Goal: Answer question/provide support: Share knowledge or assist other users

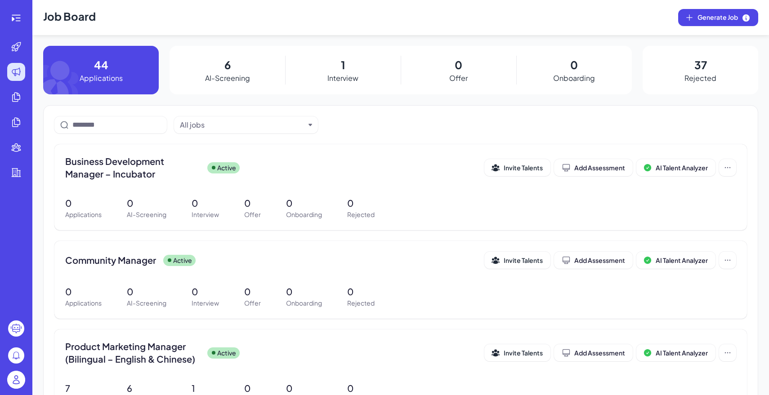
click at [13, 385] on img at bounding box center [16, 380] width 18 height 18
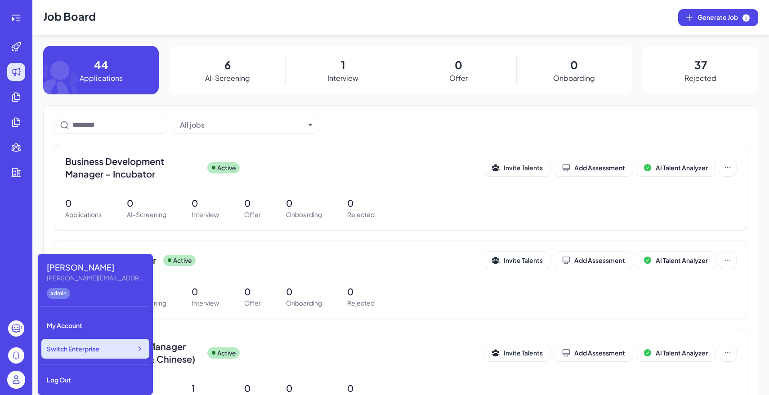
click at [87, 351] on span "Switch Enterprise" at bounding box center [73, 348] width 53 height 9
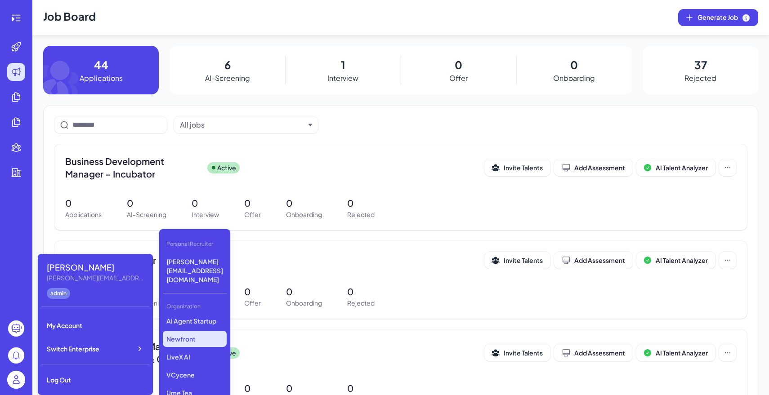
scroll to position [112, 0]
click at [186, 348] on p "LiveX AI" at bounding box center [195, 356] width 64 height 16
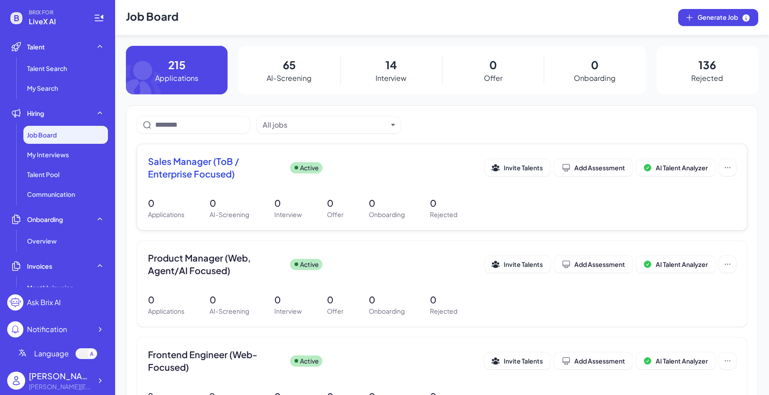
click at [367, 193] on div "Sales Manager (ToB / Enterprise Focused) Active Invite Talents Add Assessment A…" at bounding box center [441, 187] width 609 height 86
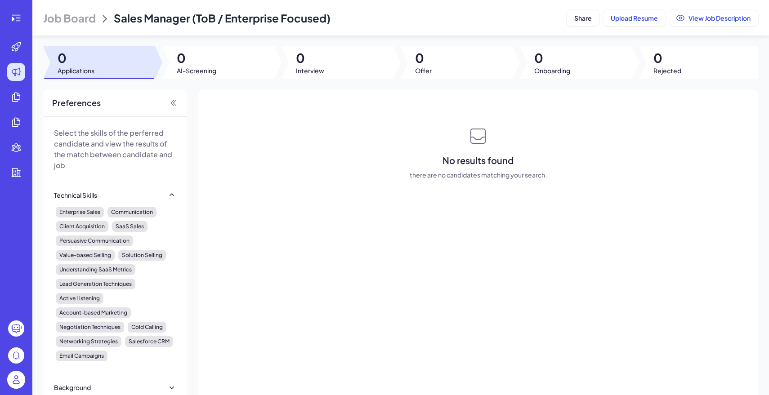
click at [69, 4] on header "Job Board Sales Manager (ToB / Enterprise Focused) Share Upload Resume View Job…" at bounding box center [400, 18] width 736 height 36
click at [81, 14] on span "Job Board" at bounding box center [69, 18] width 53 height 14
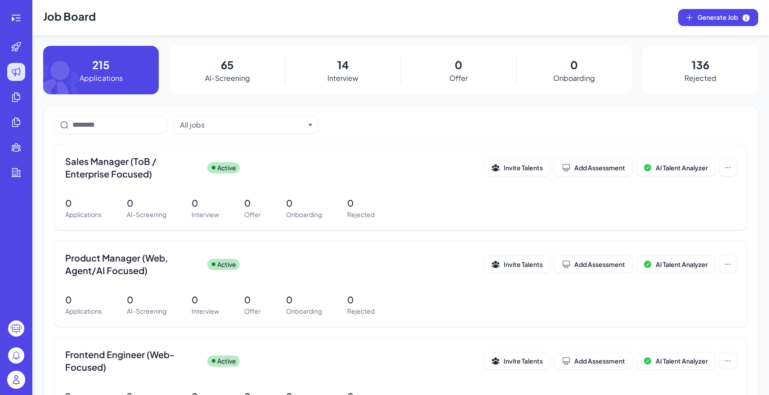
click at [326, 62] on div "14 Interview" at bounding box center [343, 70] width 116 height 49
click at [265, 165] on div "Sales Manager (ToB / Enterprise Focused) Active" at bounding box center [274, 167] width 419 height 25
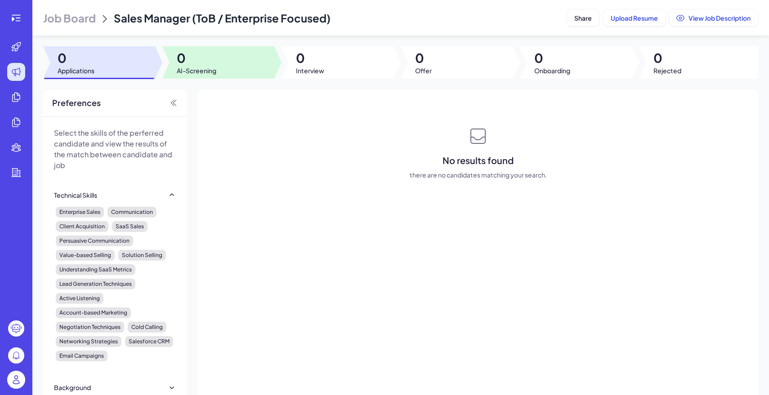
click at [225, 64] on div at bounding box center [218, 62] width 112 height 32
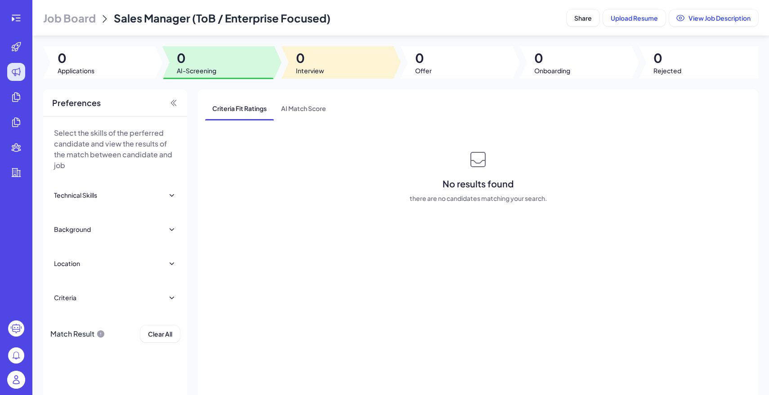
click at [311, 64] on span "0" at bounding box center [310, 58] width 28 height 16
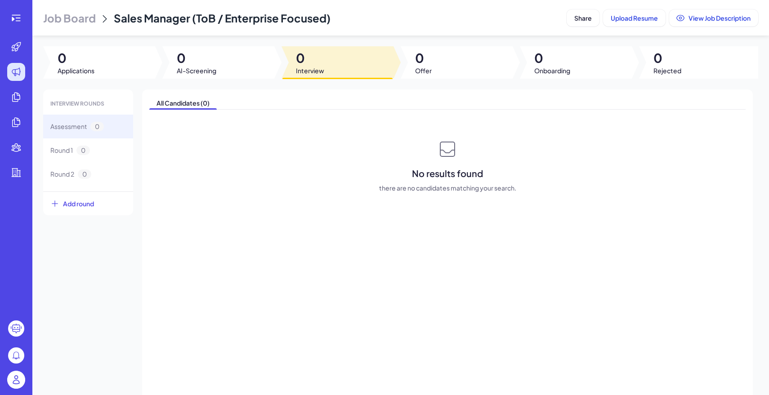
click at [49, 22] on span "Job Board" at bounding box center [69, 18] width 53 height 14
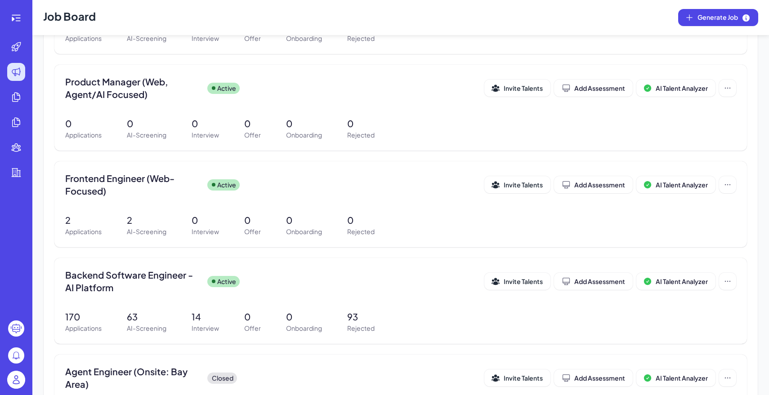
scroll to position [286, 0]
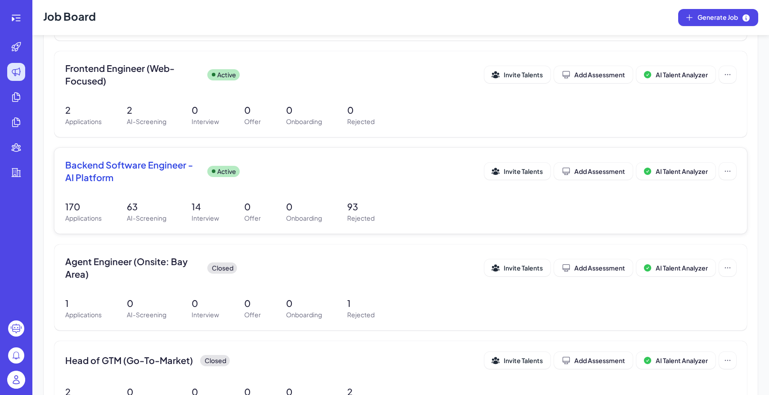
click at [221, 211] on div "170 Applications 63 AI-Screening 14 Interview 0 Offer 0 Onboarding 93 Rejected" at bounding box center [400, 211] width 671 height 23
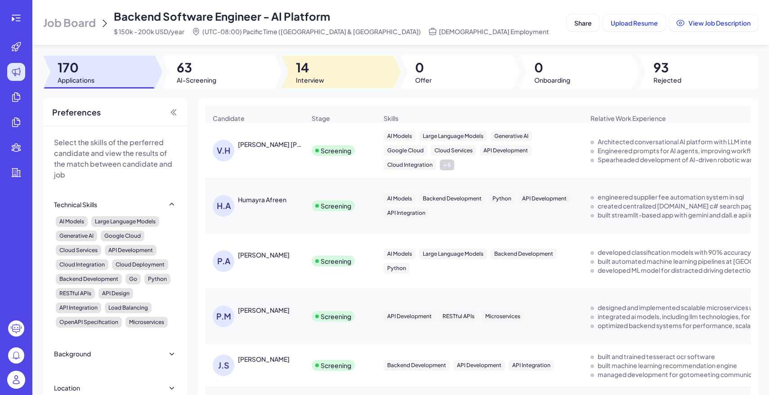
click at [339, 65] on div at bounding box center [337, 72] width 112 height 32
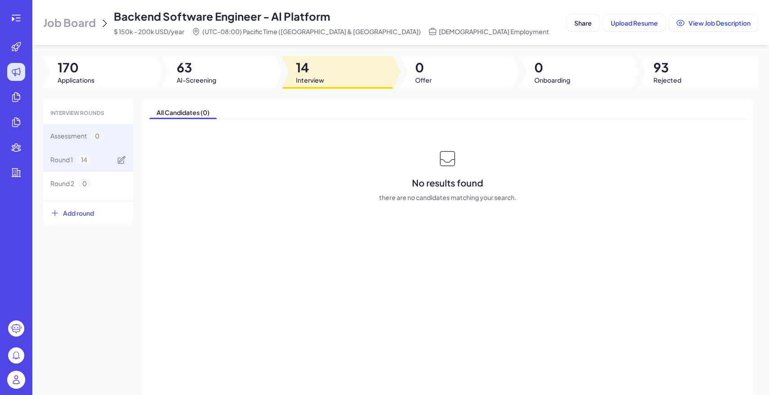
click at [105, 163] on div "Round 1 14" at bounding box center [88, 160] width 90 height 24
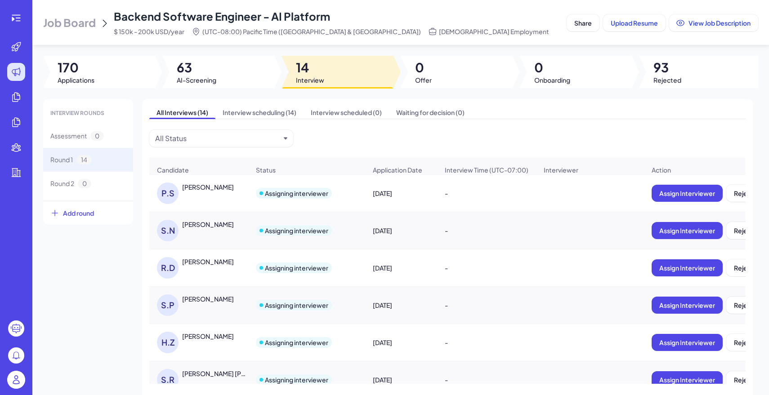
click at [221, 185] on div "[PERSON_NAME]" at bounding box center [215, 186] width 67 height 9
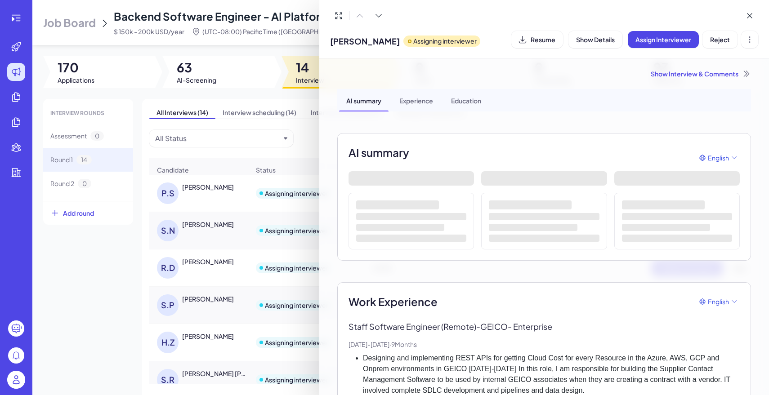
click at [676, 72] on div "Show Interview & Comments" at bounding box center [543, 73] width 413 height 9
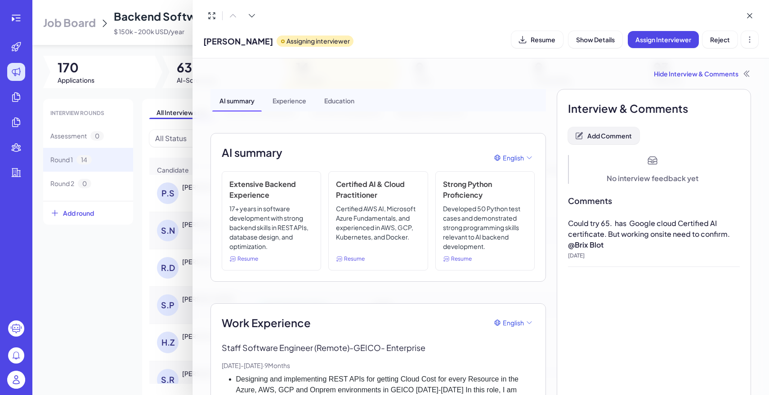
click at [613, 133] on span "Add Comment" at bounding box center [609, 136] width 44 height 8
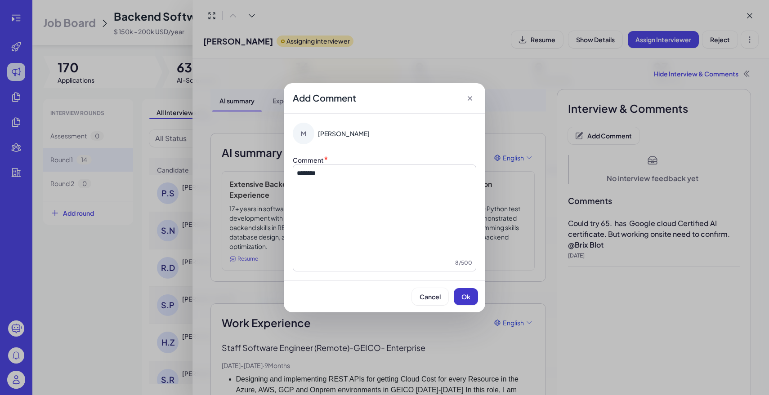
click at [463, 296] on span "Ok" at bounding box center [465, 297] width 9 height 8
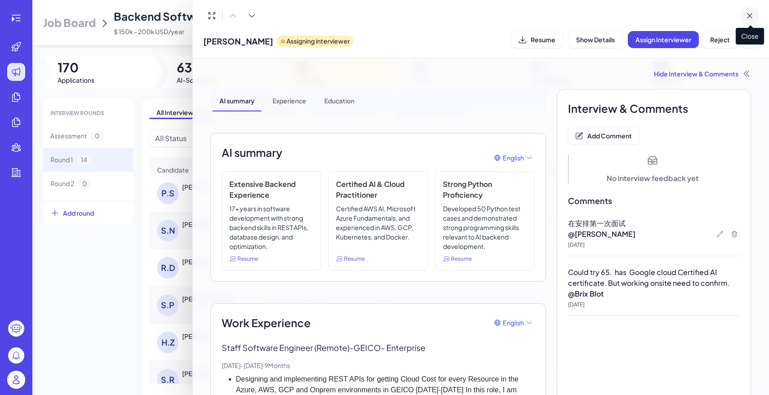
click at [751, 18] on icon at bounding box center [749, 15] width 4 height 4
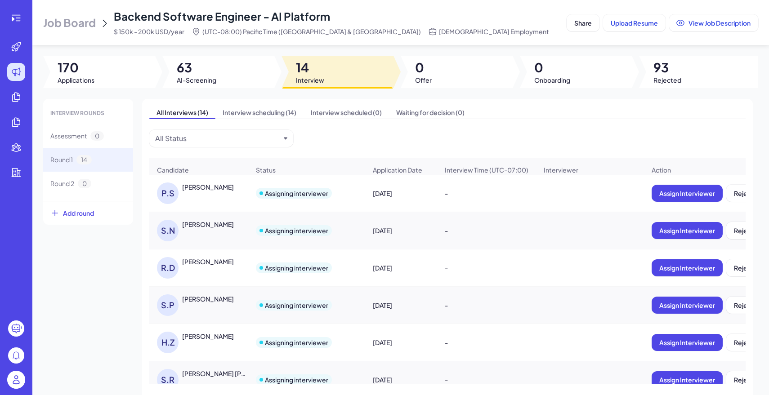
click at [226, 227] on div "[PERSON_NAME]" at bounding box center [208, 224] width 52 height 9
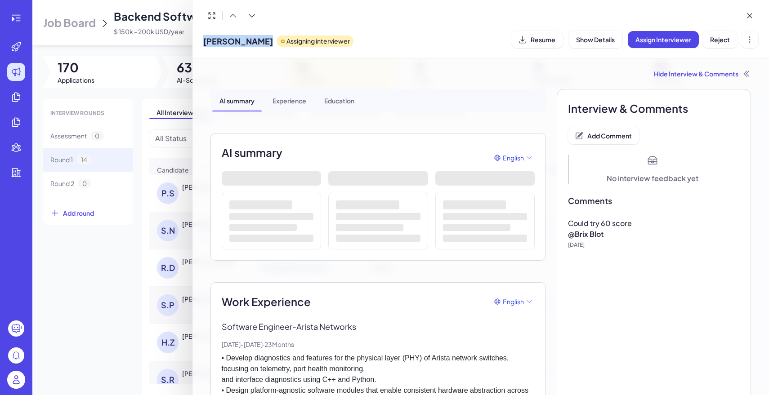
drag, startPoint x: 200, startPoint y: 38, endPoint x: 282, endPoint y: 40, distance: 82.3
click at [282, 40] on div "[PERSON_NAME] Assigning interviewer Resume Show Details Assign Interviewer Reje…" at bounding box center [480, 29] width 577 height 58
click at [78, 249] on div at bounding box center [384, 197] width 769 height 395
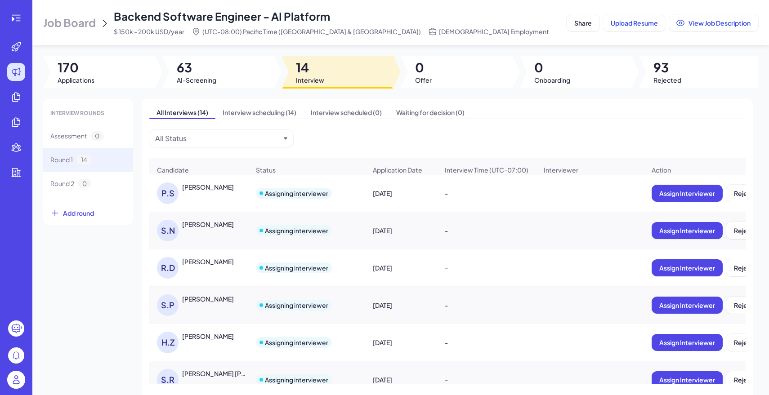
click at [234, 223] on div "[PERSON_NAME]" at bounding box center [208, 224] width 52 height 9
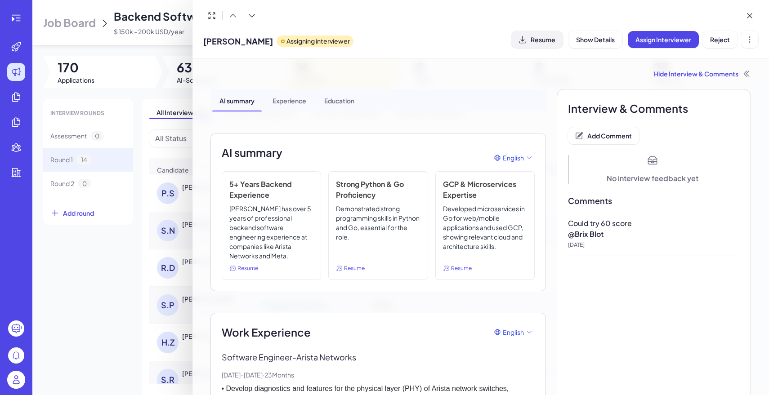
click at [549, 42] on span "Resume" at bounding box center [542, 40] width 25 height 8
click at [105, 280] on div at bounding box center [384, 197] width 769 height 395
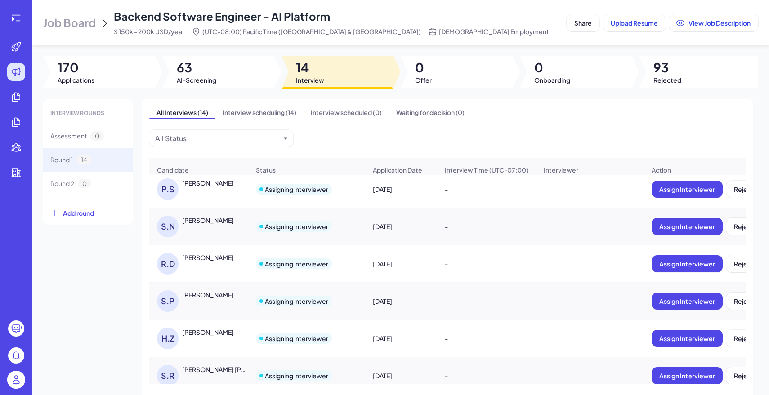
scroll to position [1, 0]
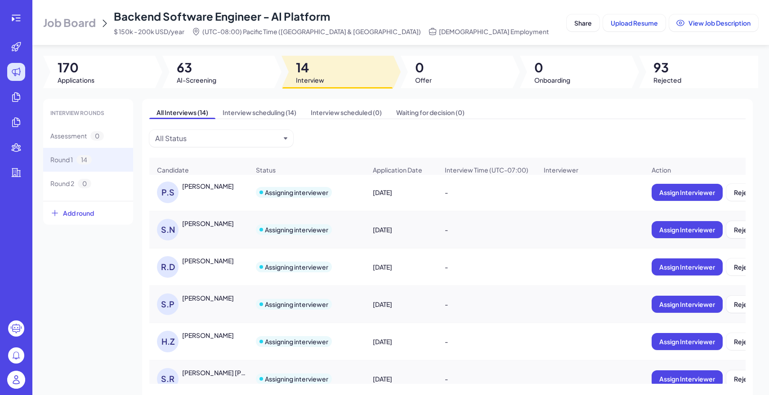
click at [192, 267] on div "[PERSON_NAME]" at bounding box center [203, 267] width 93 height 22
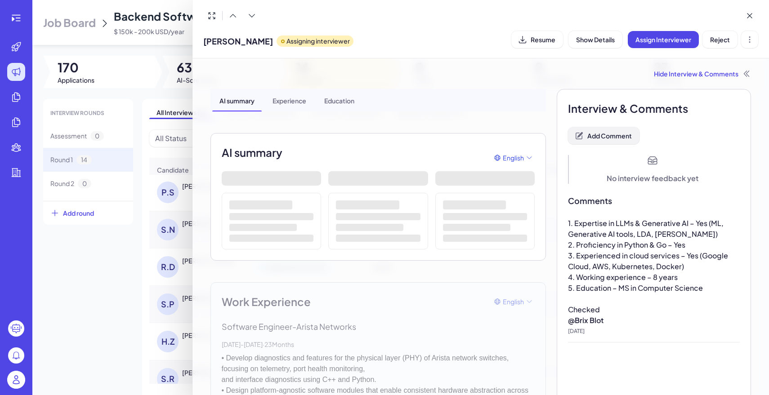
click at [614, 132] on span "Add Comment" at bounding box center [609, 136] width 44 height 8
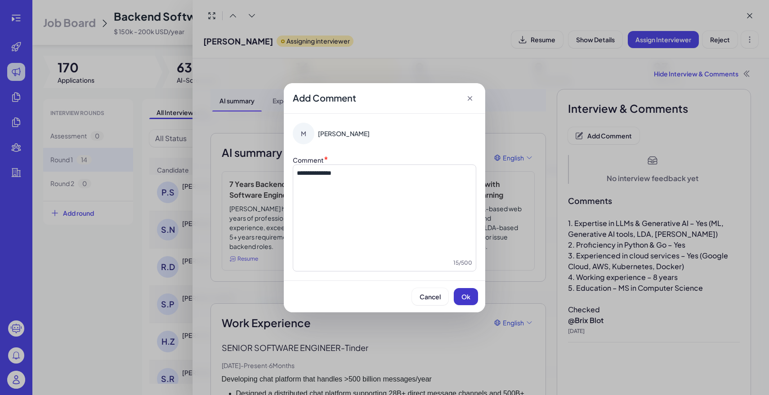
click at [471, 297] on button "Ok" at bounding box center [465, 296] width 24 height 17
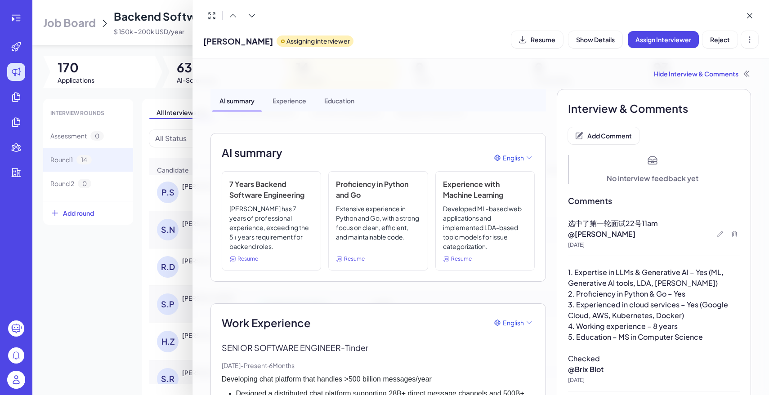
click at [51, 255] on div at bounding box center [384, 197] width 769 height 395
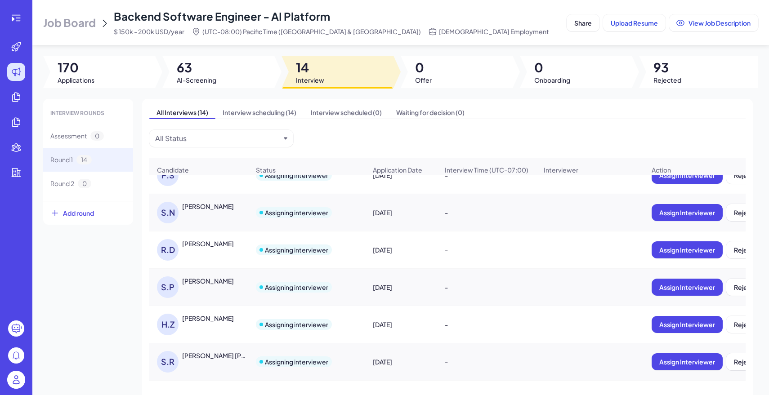
scroll to position [21, 0]
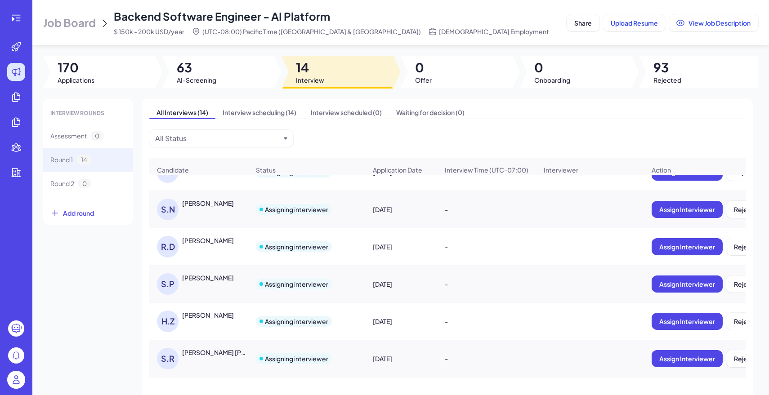
click at [211, 286] on div "[PERSON_NAME]" at bounding box center [203, 284] width 93 height 22
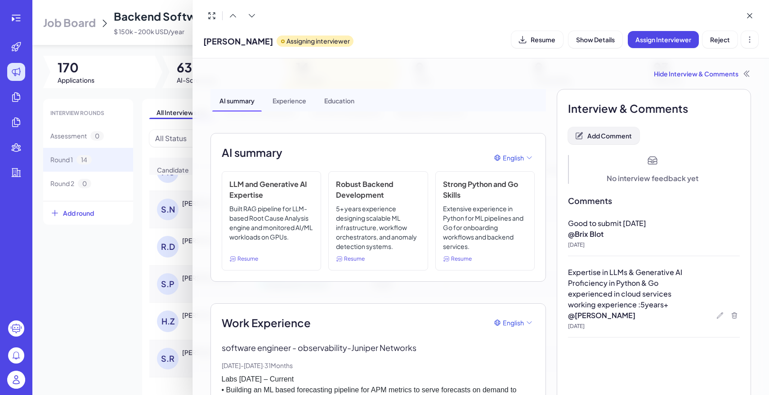
click at [602, 127] on button "Add Comment" at bounding box center [603, 135] width 71 height 17
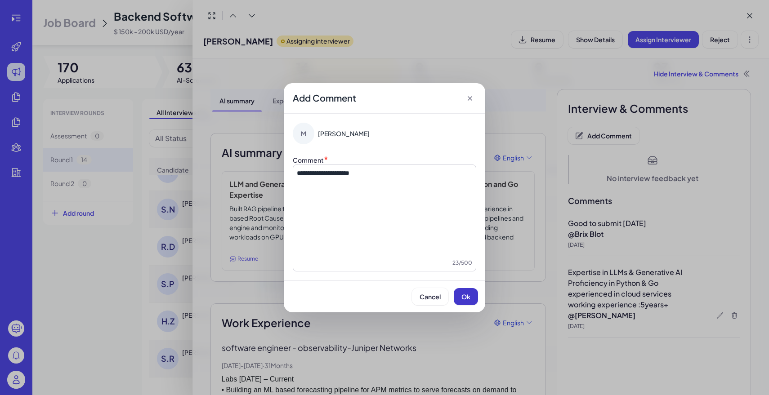
click at [466, 296] on span "Ok" at bounding box center [465, 297] width 9 height 8
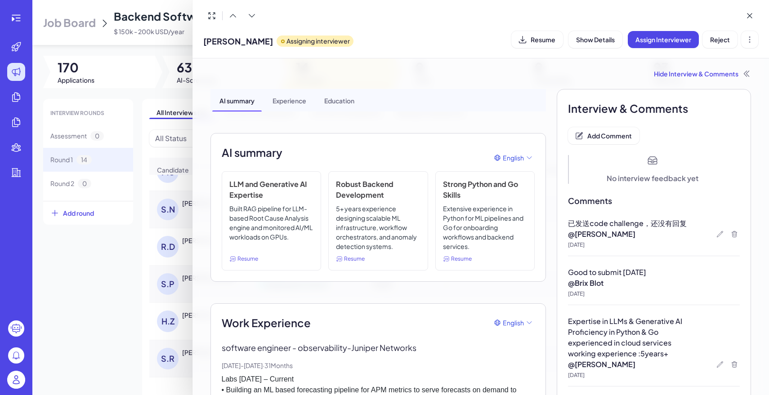
click at [85, 287] on div at bounding box center [384, 197] width 769 height 395
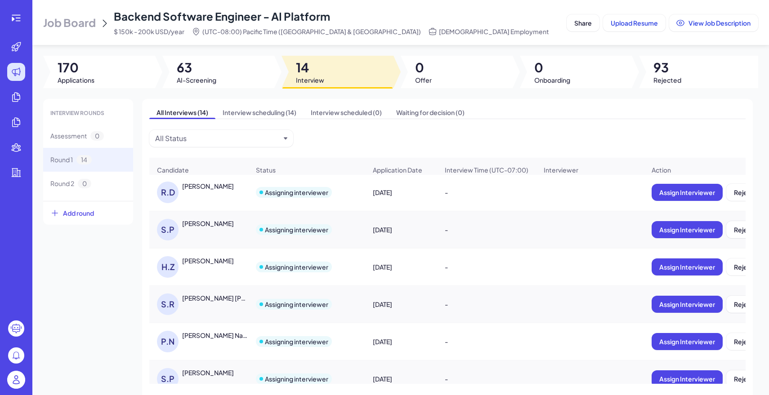
scroll to position [81, 0]
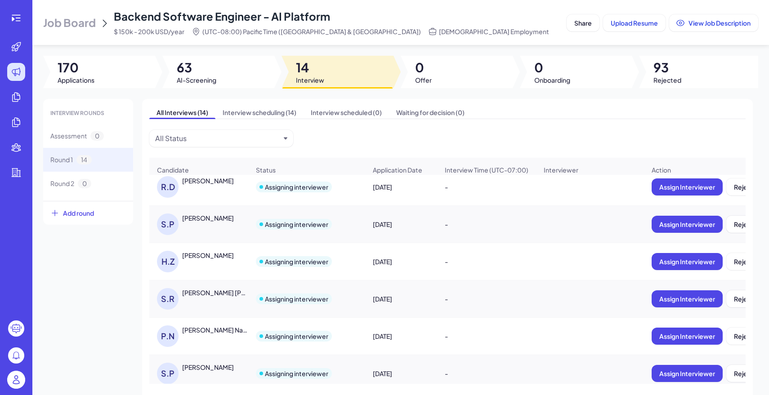
click at [212, 258] on div "[PERSON_NAME]" at bounding box center [208, 255] width 52 height 9
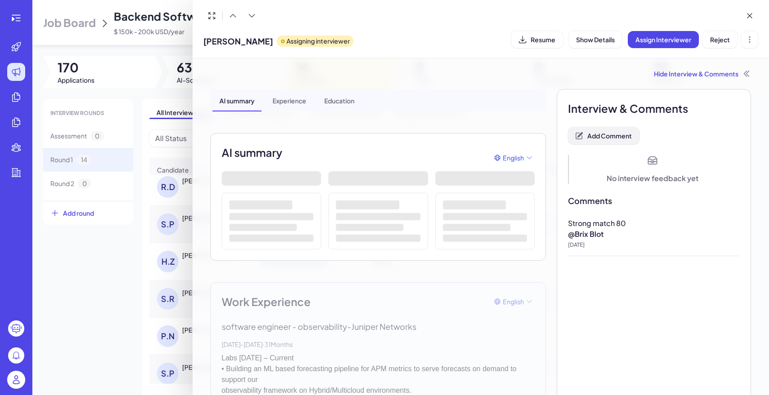
click at [617, 138] on span "Add Comment" at bounding box center [609, 136] width 44 height 8
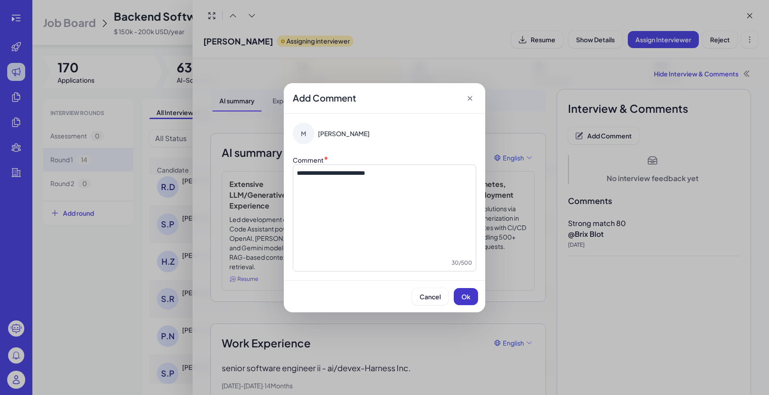
click at [466, 291] on button "Ok" at bounding box center [465, 296] width 24 height 17
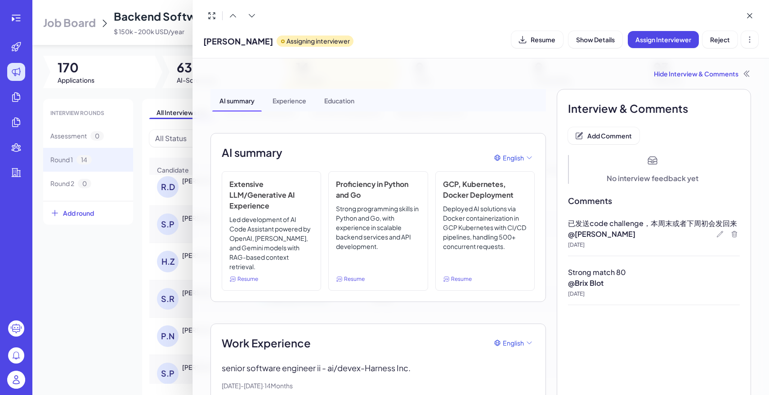
click at [175, 311] on div at bounding box center [384, 197] width 769 height 395
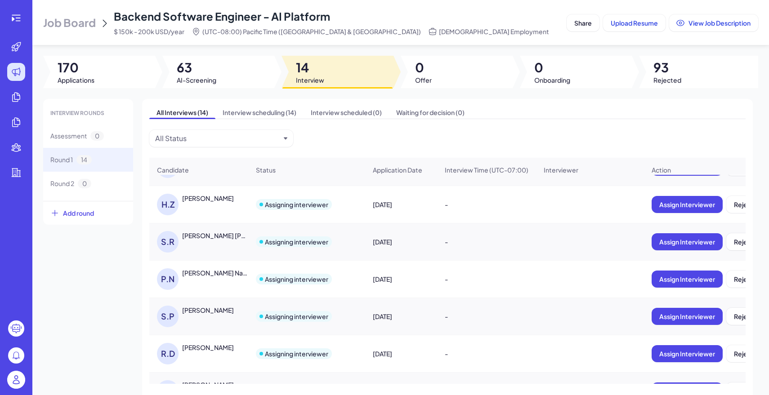
scroll to position [139, 0]
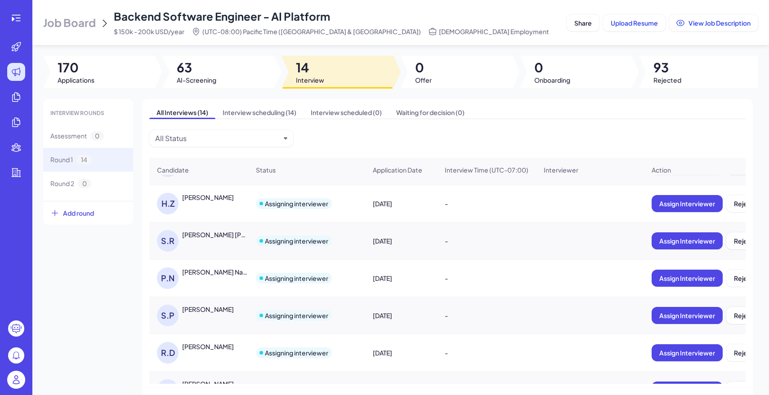
click at [227, 236] on div "[PERSON_NAME] [PERSON_NAME]" at bounding box center [215, 234] width 67 height 9
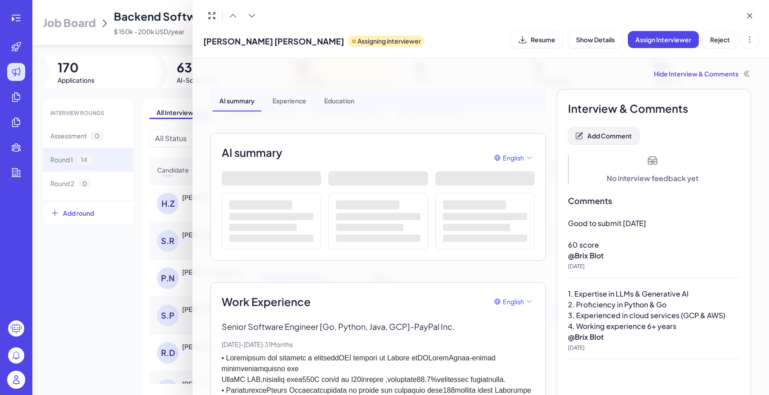
click at [603, 130] on button "Add Comment" at bounding box center [603, 135] width 71 height 17
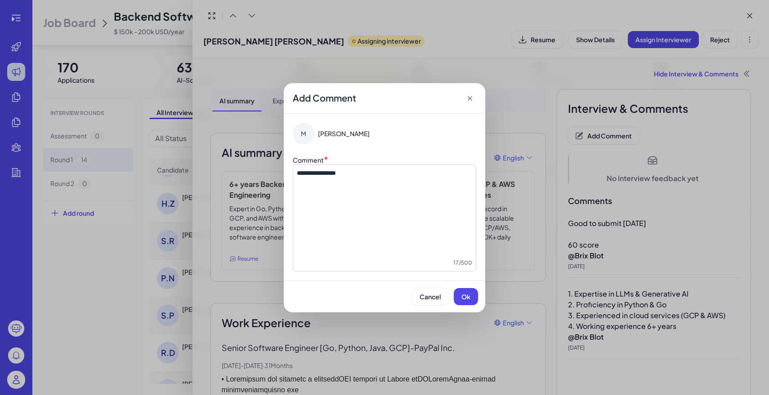
click at [308, 175] on span "**********" at bounding box center [316, 173] width 39 height 6
click at [468, 298] on span "Ok" at bounding box center [465, 297] width 9 height 8
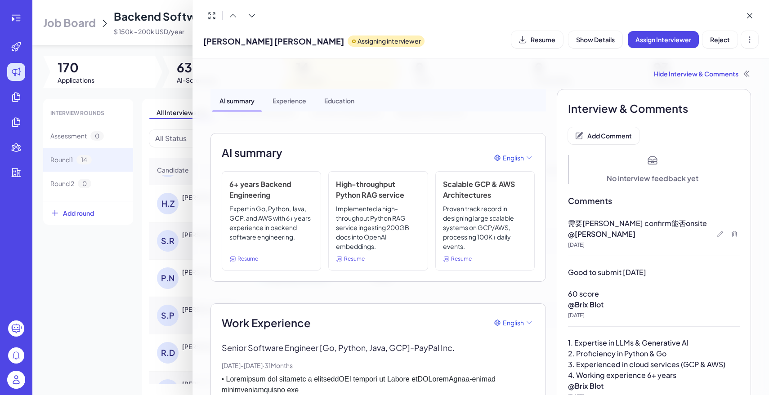
click at [133, 259] on div at bounding box center [384, 197] width 769 height 395
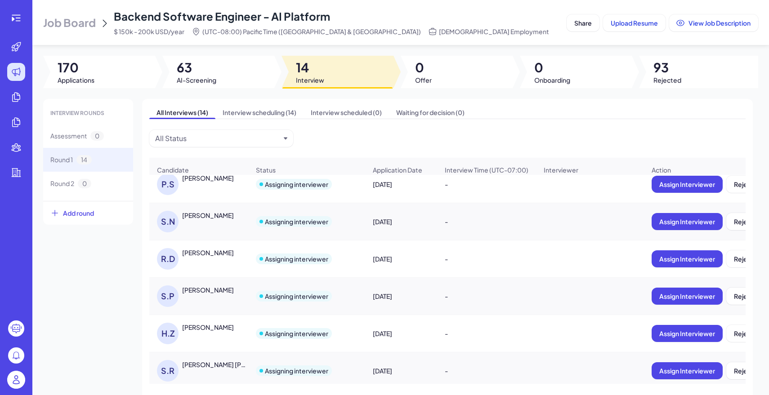
scroll to position [4, 0]
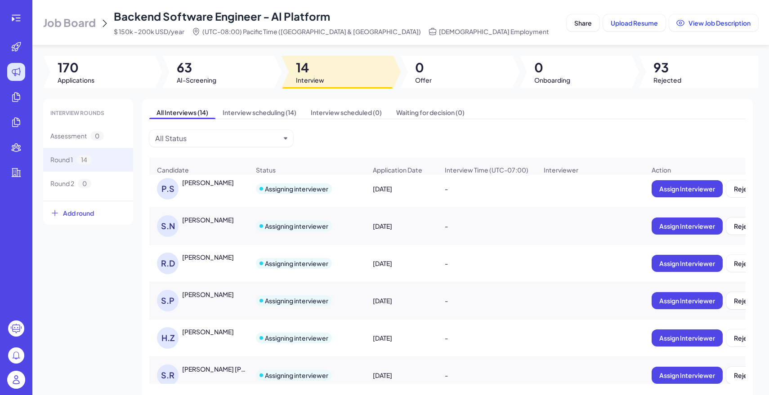
click at [211, 183] on div "[PERSON_NAME]" at bounding box center [208, 182] width 52 height 9
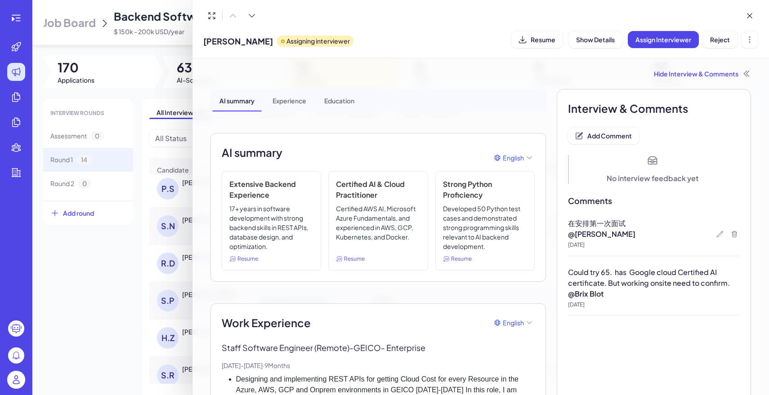
click at [133, 244] on div at bounding box center [384, 197] width 769 height 395
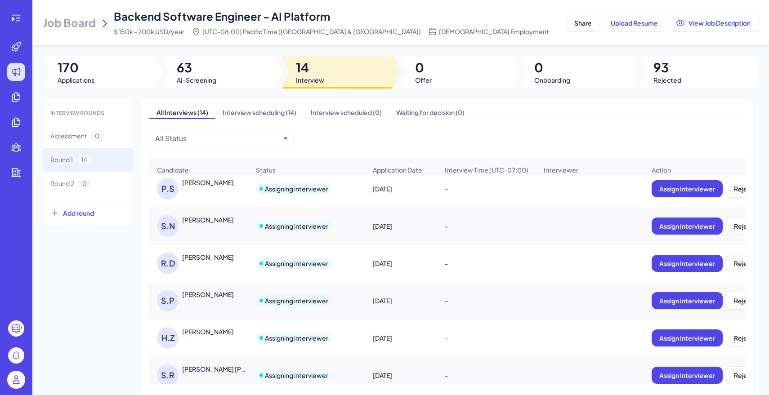
click at [222, 228] on div "[PERSON_NAME]" at bounding box center [203, 226] width 93 height 22
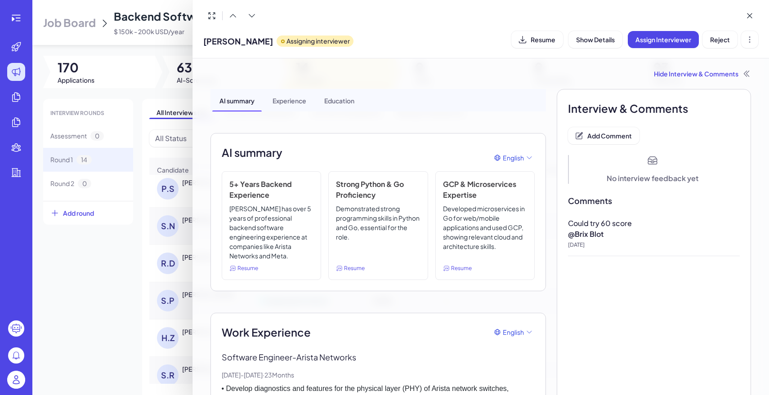
click at [95, 256] on div at bounding box center [384, 197] width 769 height 395
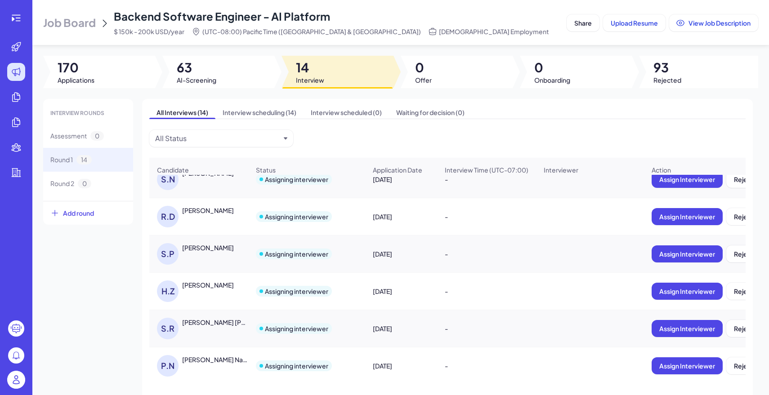
scroll to position [52, 0]
click at [209, 249] on div "[PERSON_NAME]" at bounding box center [208, 247] width 52 height 9
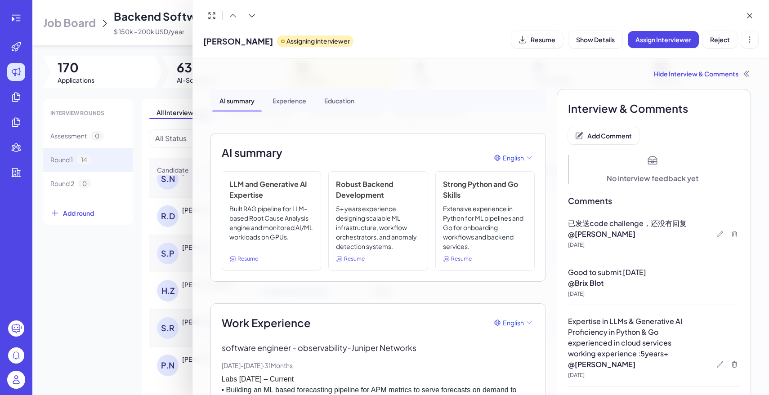
click at [70, 250] on div at bounding box center [384, 197] width 769 height 395
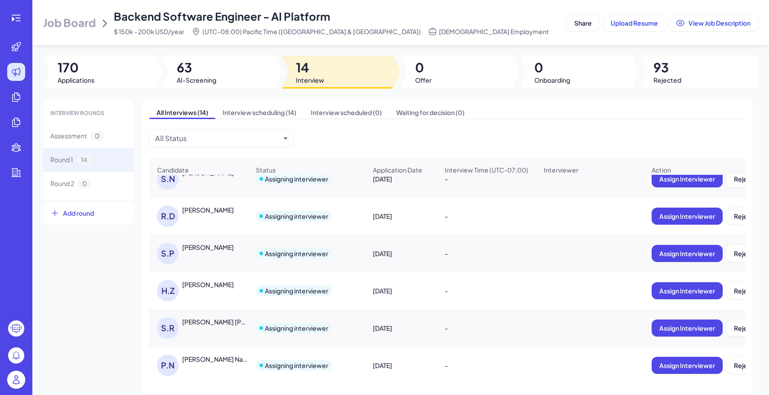
click at [192, 279] on div "[PERSON_NAME]" at bounding box center [199, 291] width 98 height 36
click at [191, 285] on div "[PERSON_NAME]" at bounding box center [208, 284] width 52 height 9
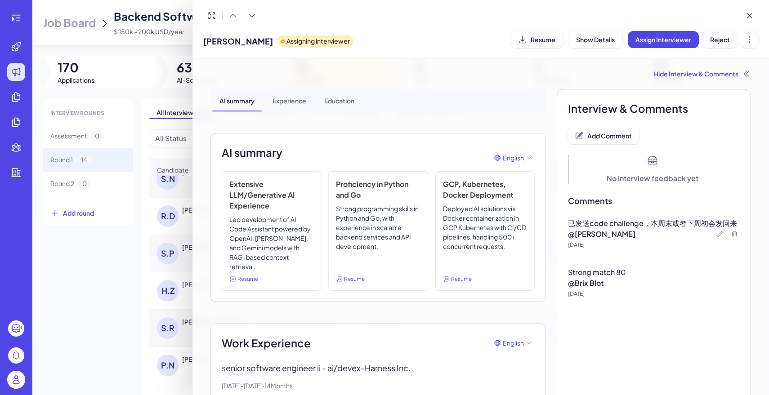
click at [89, 291] on div at bounding box center [384, 197] width 769 height 395
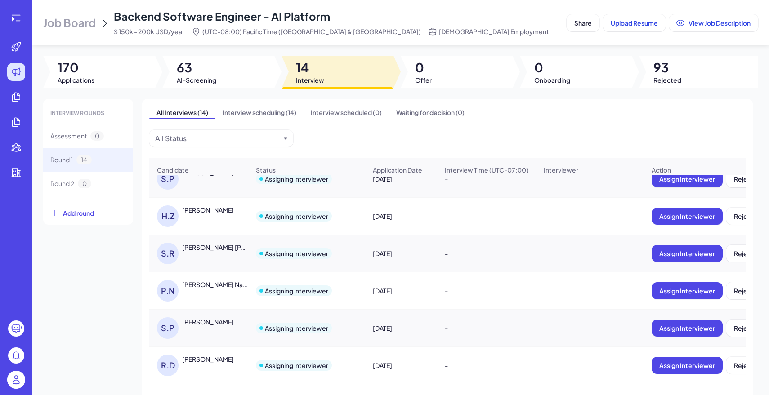
scroll to position [141, 0]
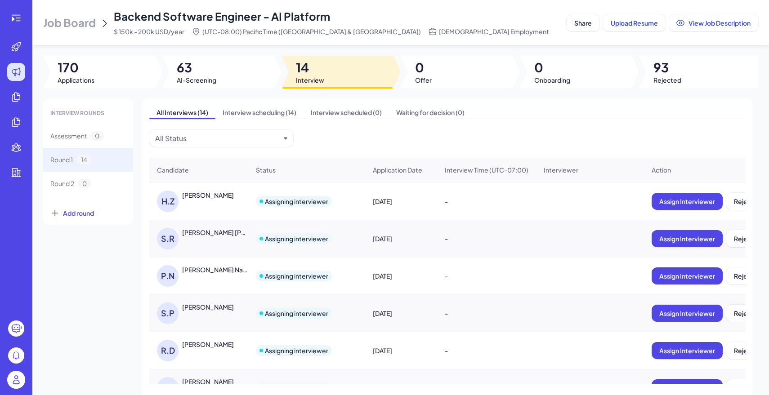
click at [196, 233] on div "[PERSON_NAME] [PERSON_NAME]" at bounding box center [215, 232] width 67 height 9
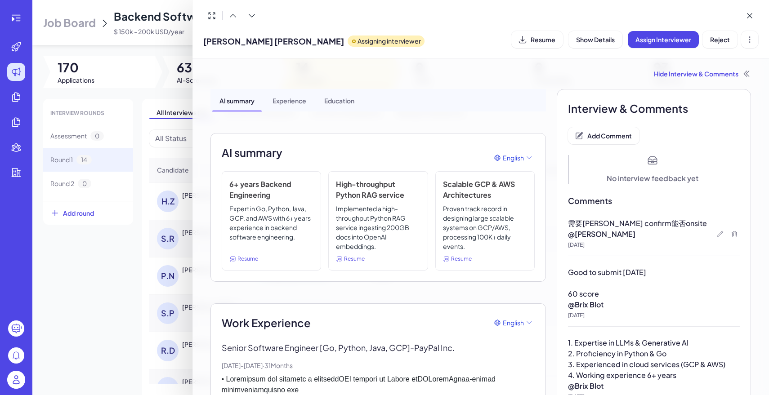
click at [82, 280] on div at bounding box center [384, 197] width 769 height 395
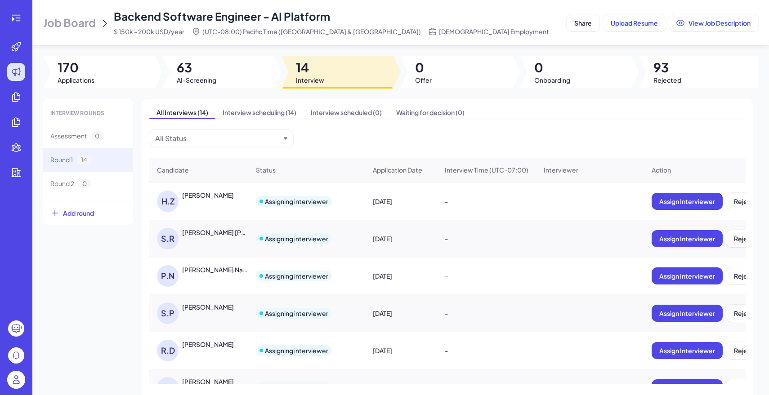
click at [210, 262] on div "P.N [PERSON_NAME] Naval" at bounding box center [199, 276] width 98 height 36
click at [212, 265] on div "P.N [PERSON_NAME] Naval" at bounding box center [199, 276] width 98 height 36
click at [217, 267] on div "[PERSON_NAME] Naval" at bounding box center [215, 269] width 67 height 9
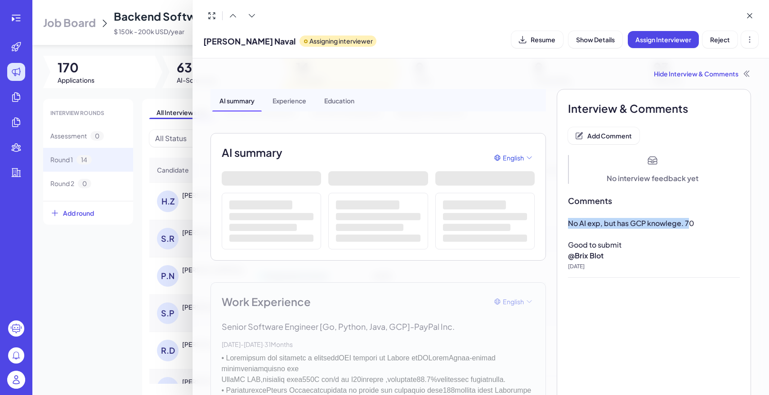
drag, startPoint x: 565, startPoint y: 220, endPoint x: 707, endPoint y: 223, distance: 142.5
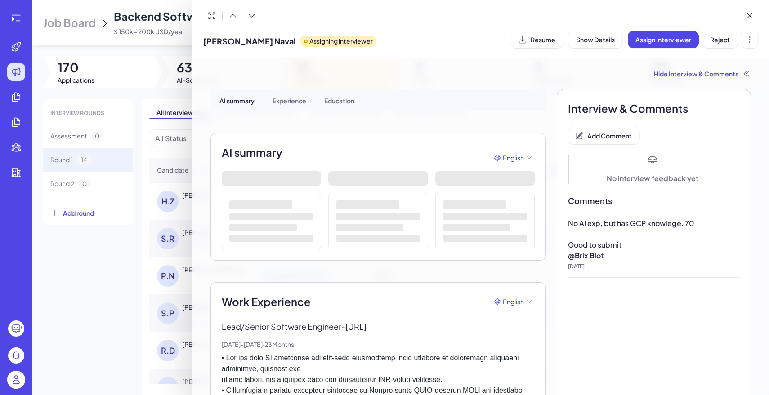
click at [673, 247] on p "Good to submit" at bounding box center [654, 245] width 172 height 11
click at [105, 275] on div at bounding box center [384, 197] width 769 height 395
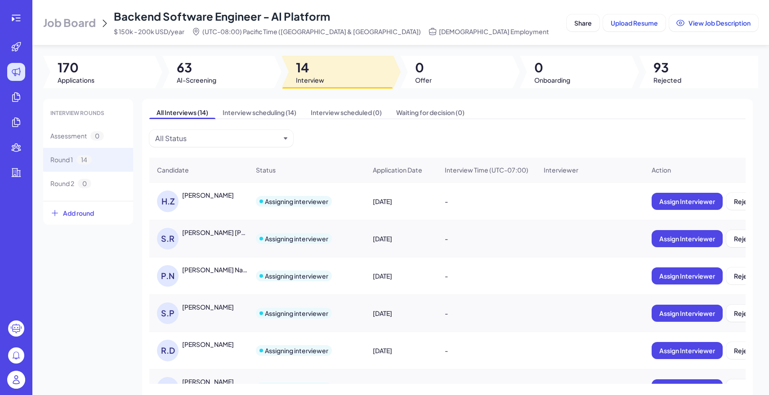
click at [224, 228] on div "[PERSON_NAME] [PERSON_NAME]" at bounding box center [215, 232] width 67 height 9
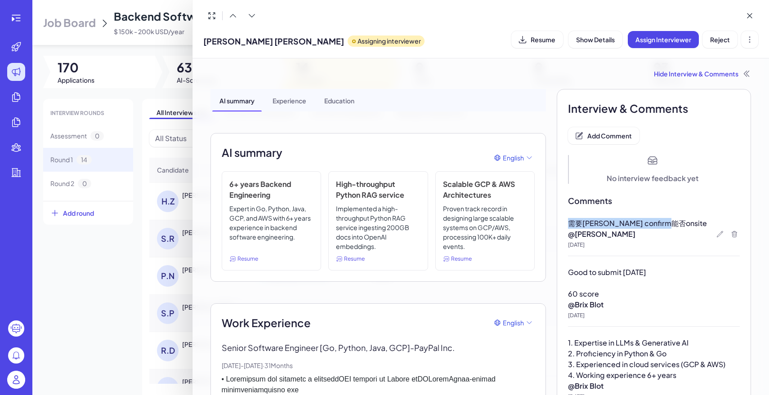
drag, startPoint x: 564, startPoint y: 220, endPoint x: 668, endPoint y: 221, distance: 103.8
copy span "需要[PERSON_NAME] confirm能否onsite"
click at [91, 263] on div at bounding box center [384, 197] width 769 height 395
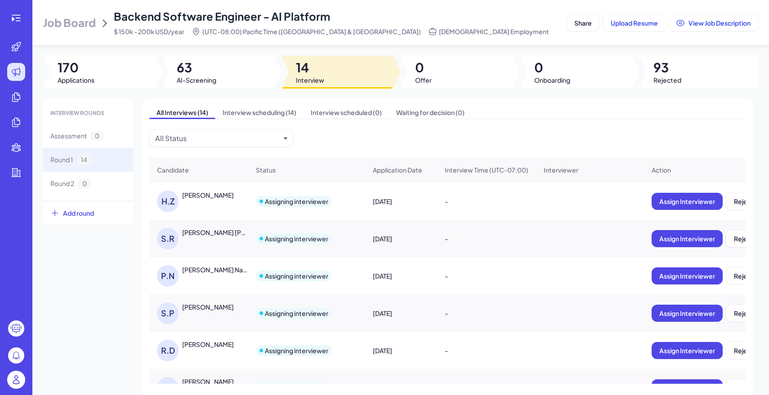
click at [195, 271] on div "[PERSON_NAME] Naval" at bounding box center [215, 269] width 67 height 9
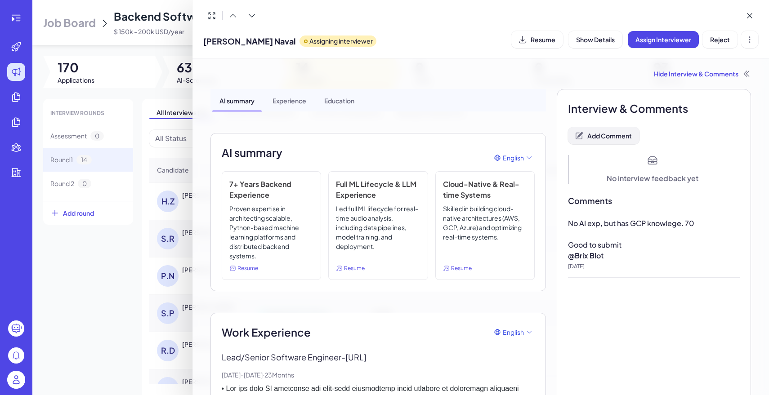
click at [618, 136] on span "Add Comment" at bounding box center [609, 136] width 44 height 8
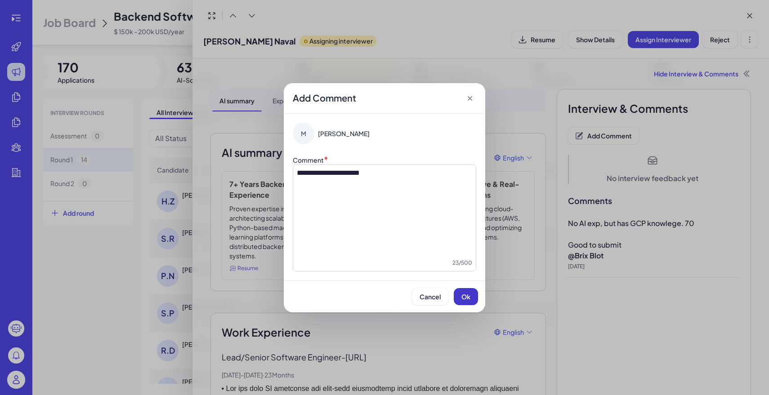
click at [469, 296] on span "Ok" at bounding box center [465, 297] width 9 height 8
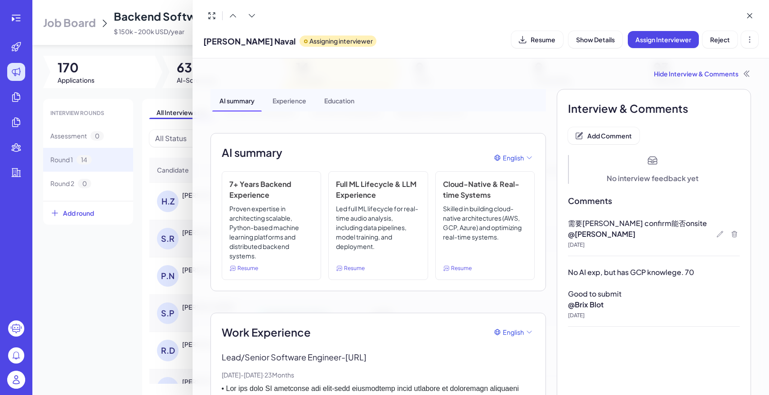
click at [141, 237] on div at bounding box center [384, 197] width 769 height 395
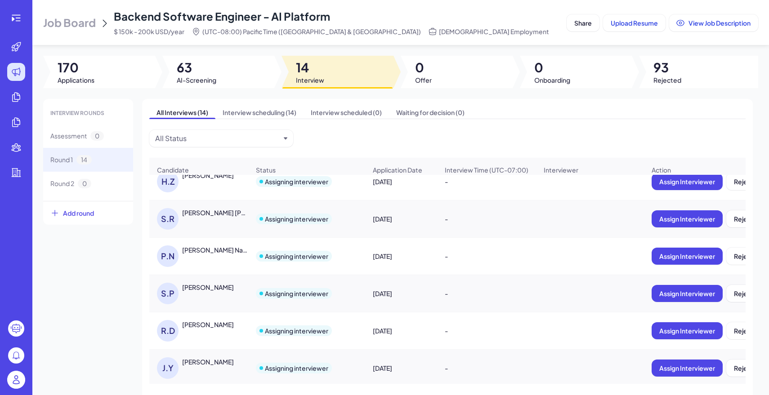
scroll to position [164, 0]
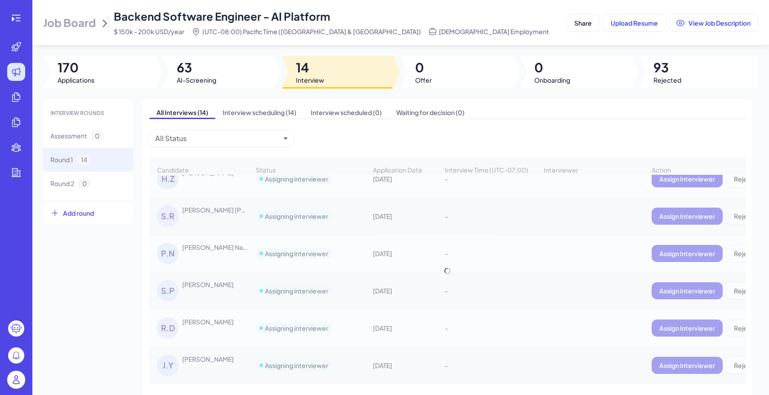
click at [209, 286] on div "Candidate Status Application Date Interview Time (UTC-07:00) Interviewer Action…" at bounding box center [447, 271] width 596 height 226
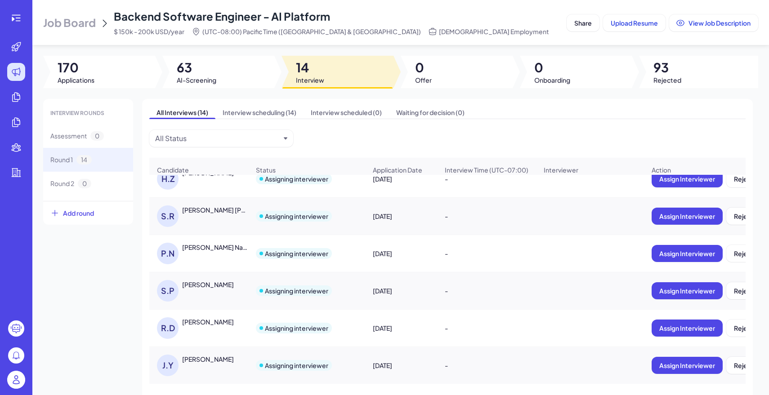
click at [209, 286] on div "[PERSON_NAME]" at bounding box center [208, 284] width 52 height 9
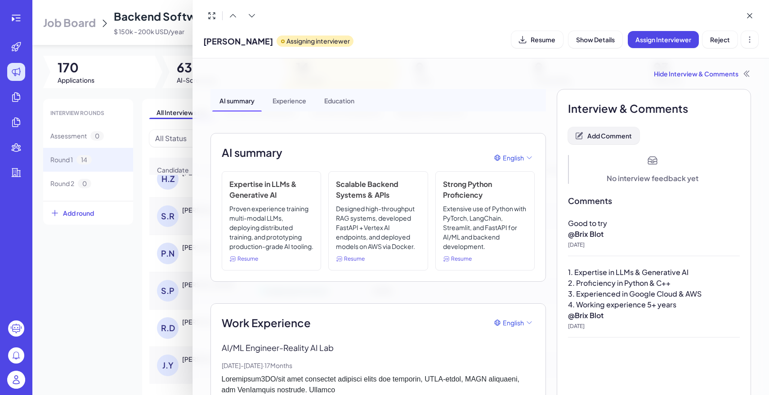
click at [612, 134] on span "Add Comment" at bounding box center [609, 136] width 44 height 8
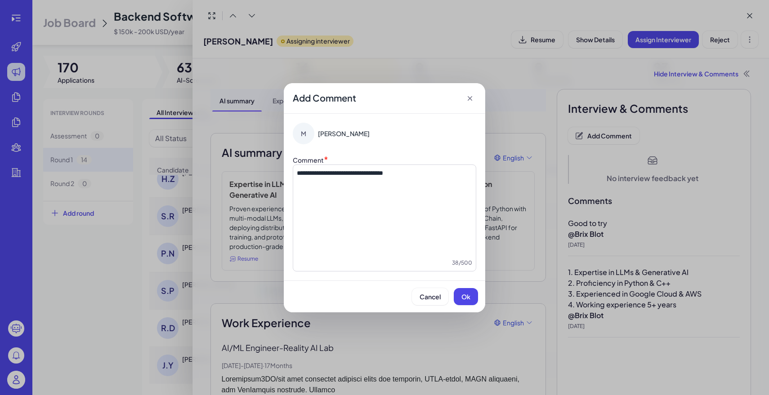
click at [383, 176] on span "**********" at bounding box center [340, 173] width 86 height 6
click at [385, 175] on span "**********" at bounding box center [341, 173] width 89 height 6
click at [469, 293] on span "Ok" at bounding box center [465, 297] width 9 height 8
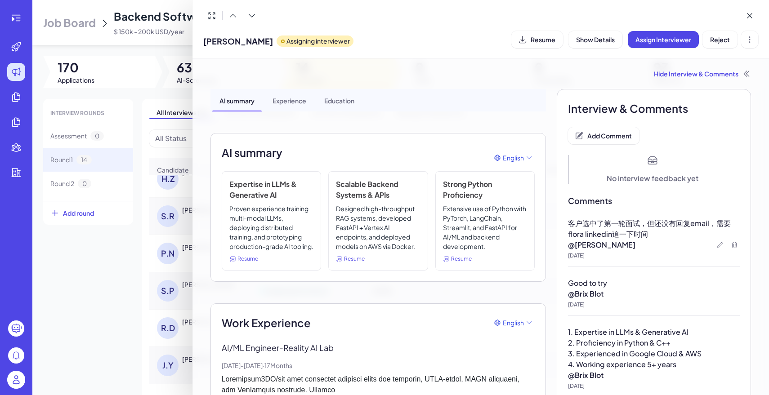
click at [71, 289] on div at bounding box center [384, 197] width 769 height 395
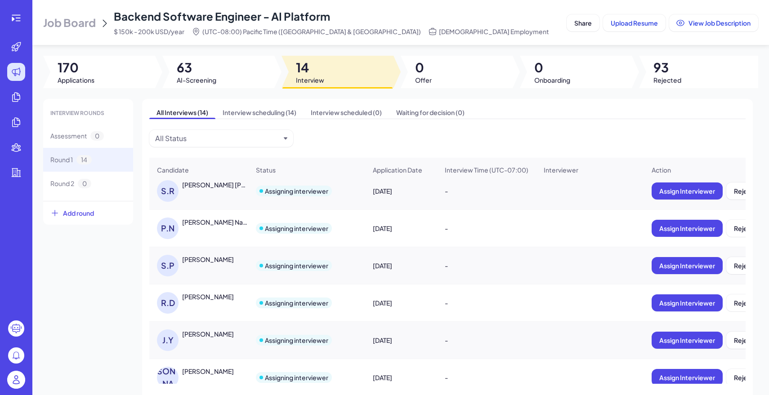
scroll to position [197, 0]
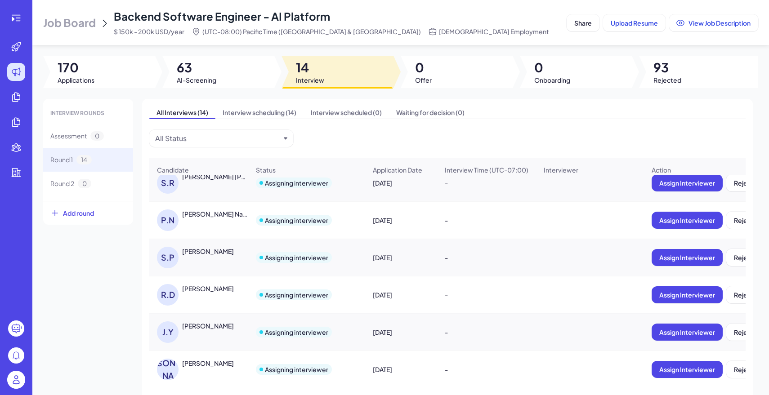
click at [211, 286] on div "[PERSON_NAME]" at bounding box center [208, 288] width 52 height 9
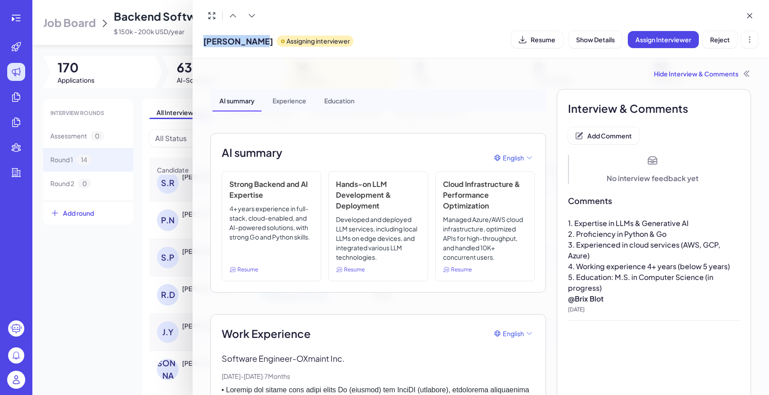
drag, startPoint x: 199, startPoint y: 40, endPoint x: 263, endPoint y: 43, distance: 63.9
click at [263, 43] on div "[PERSON_NAME] Assigning interviewer Resume Show Details Assign Interviewer Reje…" at bounding box center [480, 29] width 577 height 58
click at [137, 224] on div at bounding box center [384, 197] width 769 height 395
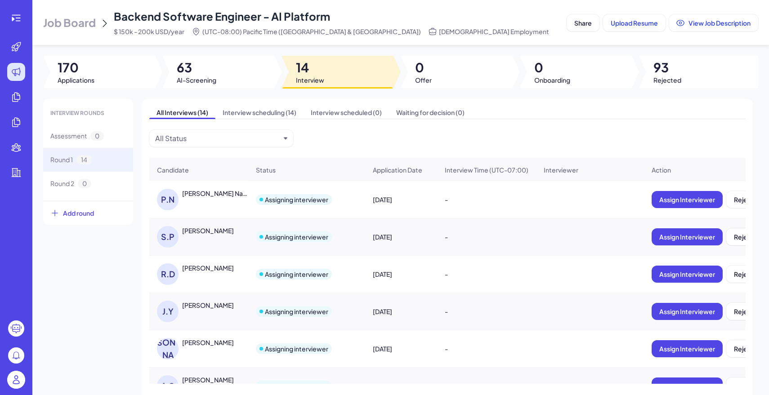
scroll to position [218, 0]
click at [245, 268] on div "[PERSON_NAME]" at bounding box center [215, 267] width 67 height 9
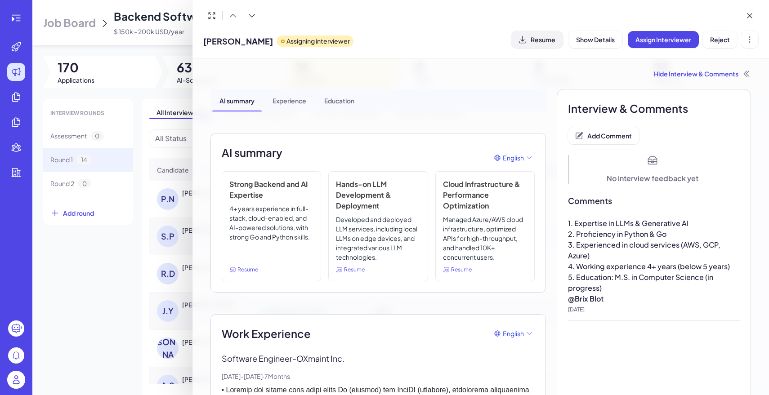
click at [555, 39] on button "Resume" at bounding box center [537, 39] width 52 height 17
click at [100, 255] on div at bounding box center [384, 197] width 769 height 395
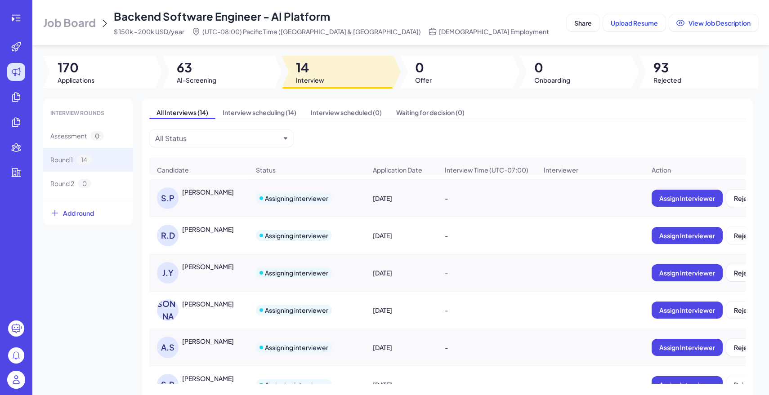
scroll to position [265, 0]
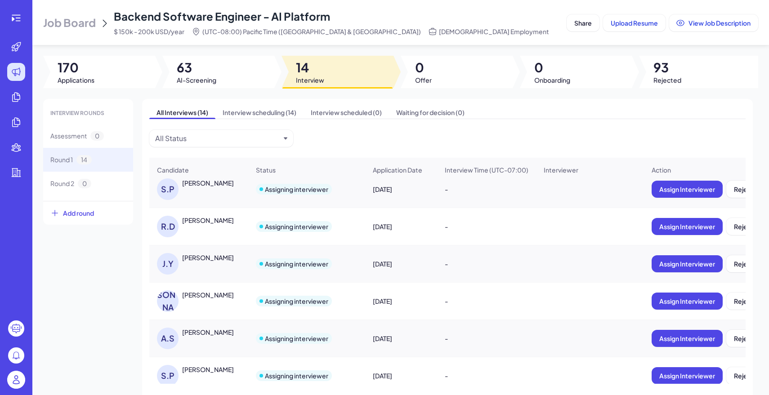
click at [211, 262] on div "[PERSON_NAME]" at bounding box center [203, 264] width 93 height 22
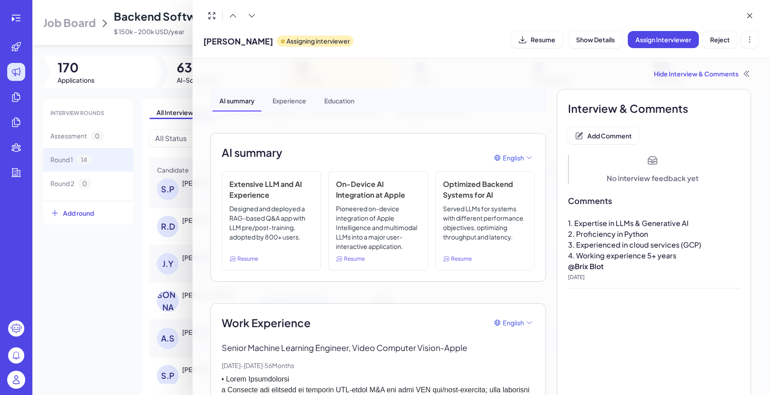
click at [141, 271] on div at bounding box center [384, 197] width 769 height 395
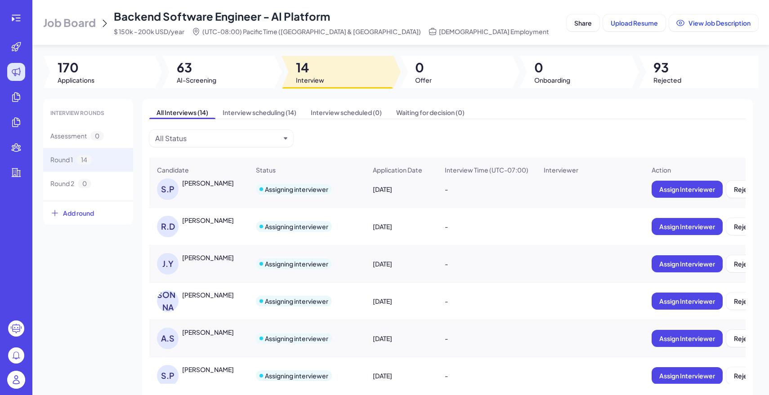
click at [207, 263] on div "[PERSON_NAME]" at bounding box center [203, 264] width 93 height 22
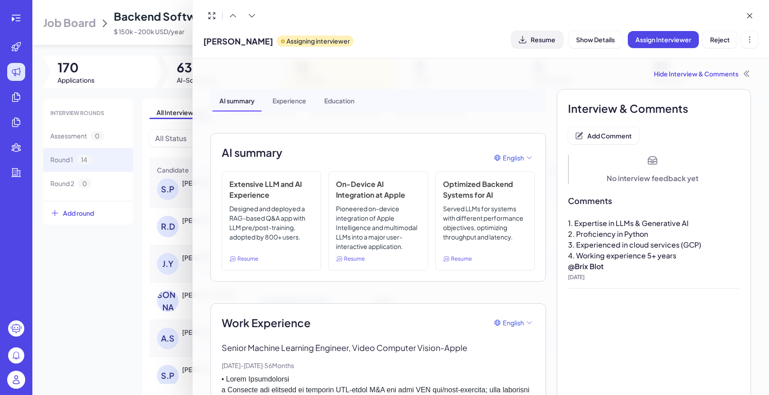
click at [527, 36] on button "Resume" at bounding box center [537, 39] width 52 height 17
click at [114, 275] on div at bounding box center [384, 197] width 769 height 395
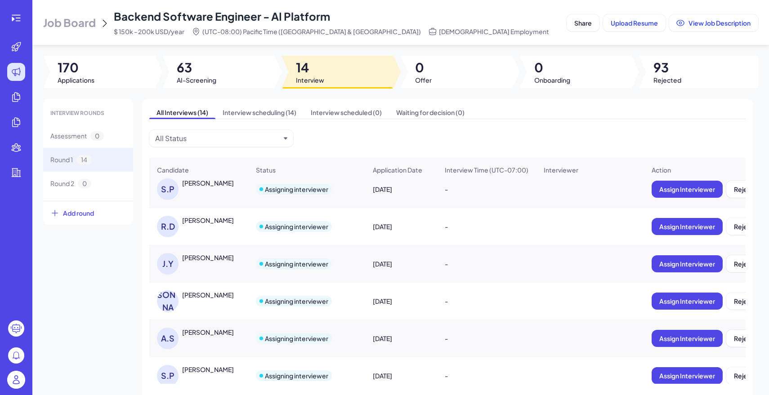
click at [217, 295] on div "[PERSON_NAME]" at bounding box center [208, 294] width 52 height 9
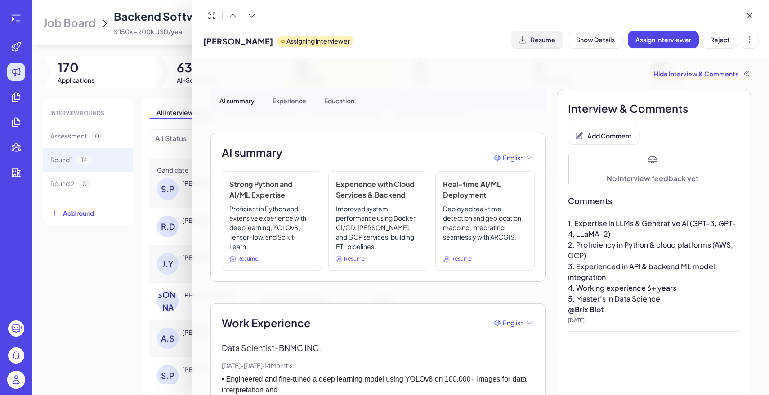
click at [543, 42] on span "Resume" at bounding box center [542, 40] width 25 height 8
click at [66, 287] on div at bounding box center [384, 197] width 769 height 395
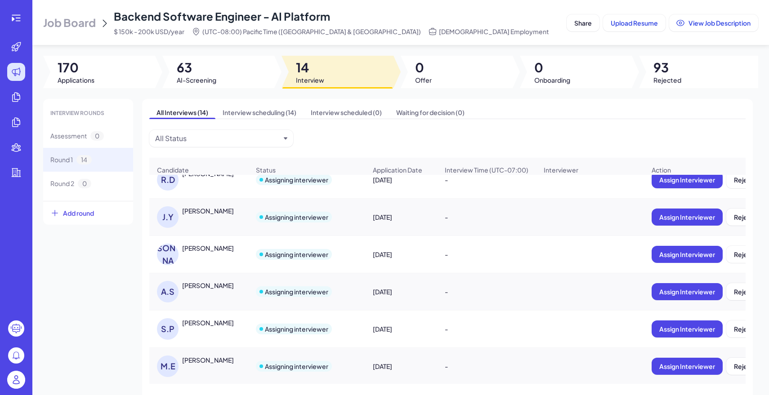
scroll to position [313, 0]
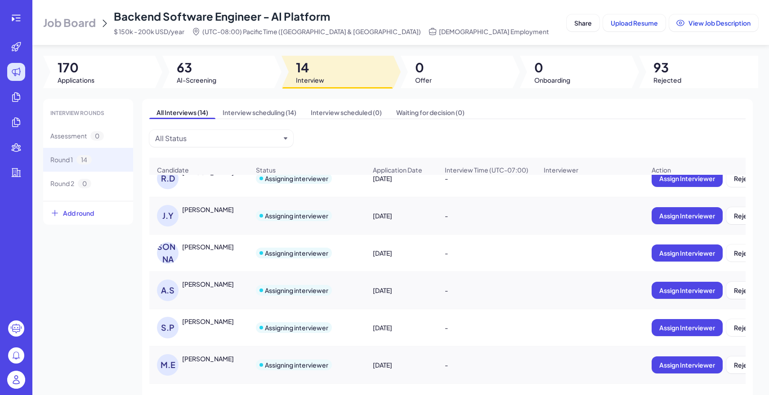
click at [218, 295] on div "[PERSON_NAME]" at bounding box center [203, 291] width 93 height 22
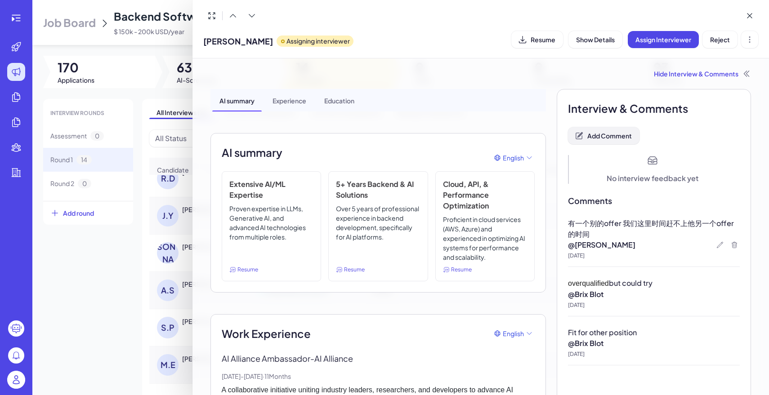
click at [612, 133] on span "Add Comment" at bounding box center [609, 136] width 44 height 8
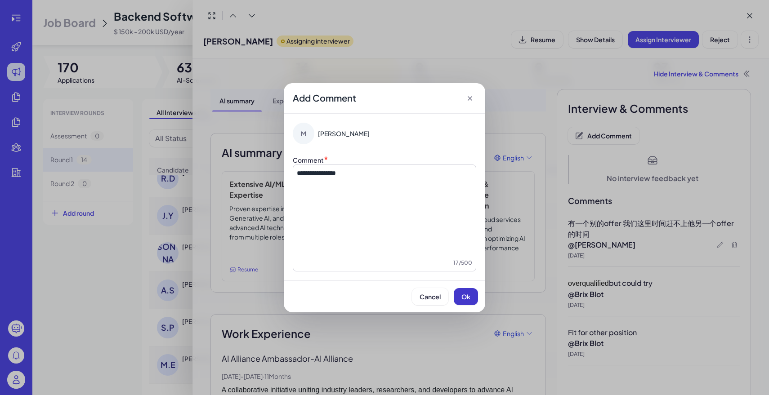
click at [472, 293] on button "Ok" at bounding box center [465, 296] width 24 height 17
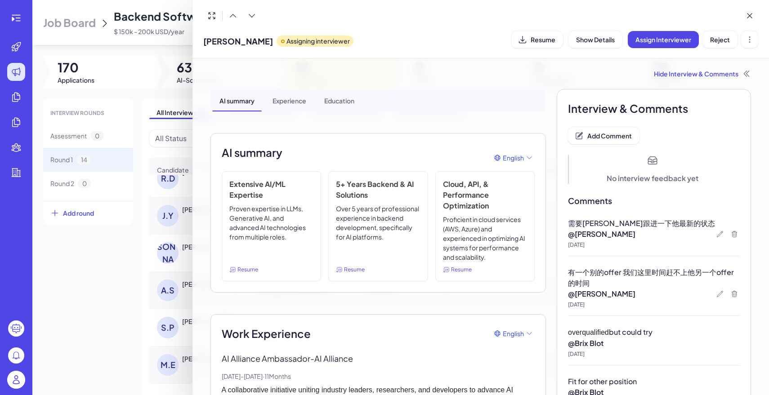
click at [116, 306] on div at bounding box center [384, 197] width 769 height 395
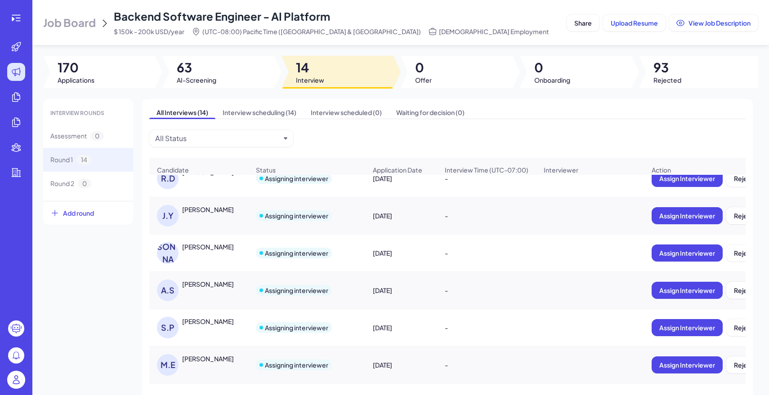
scroll to position [38, 0]
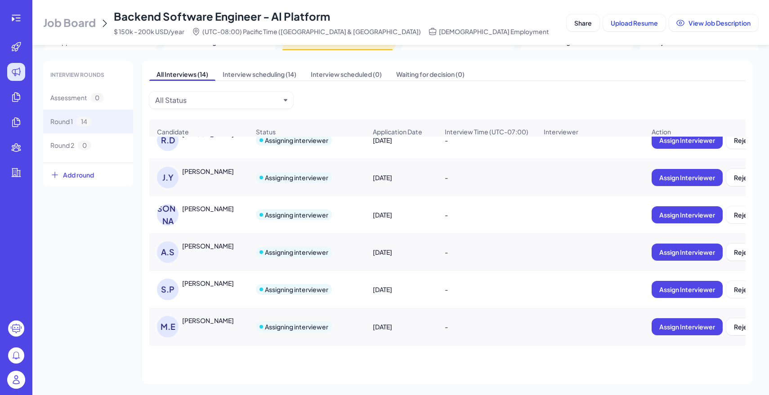
click at [203, 323] on div "[PERSON_NAME]" at bounding box center [208, 320] width 52 height 9
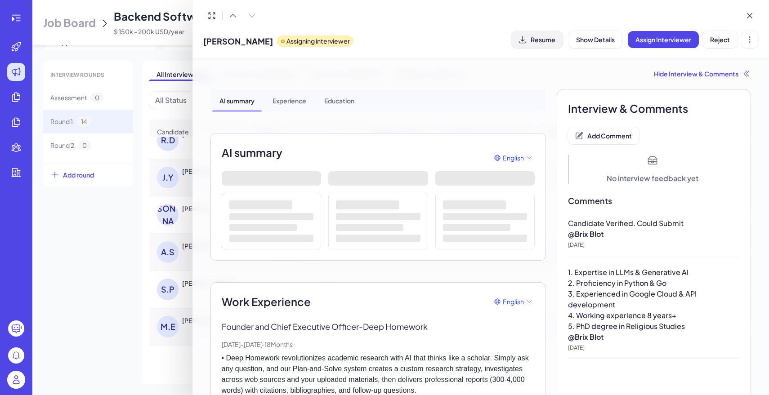
click at [539, 37] on span "Resume" at bounding box center [542, 40] width 25 height 8
click at [124, 302] on div at bounding box center [384, 197] width 769 height 395
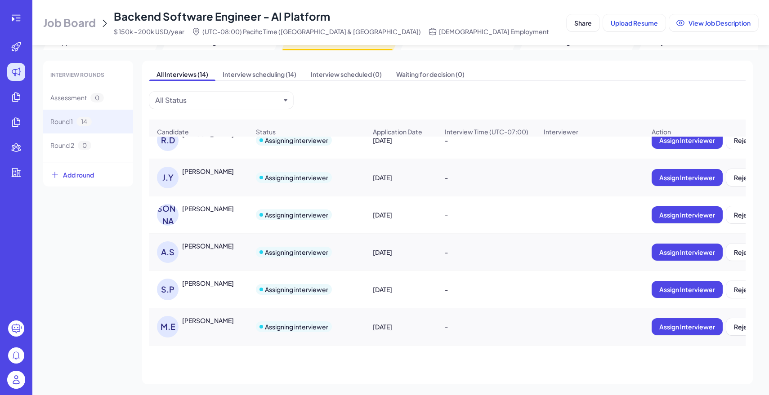
click at [214, 280] on div "[PERSON_NAME]" at bounding box center [208, 283] width 52 height 9
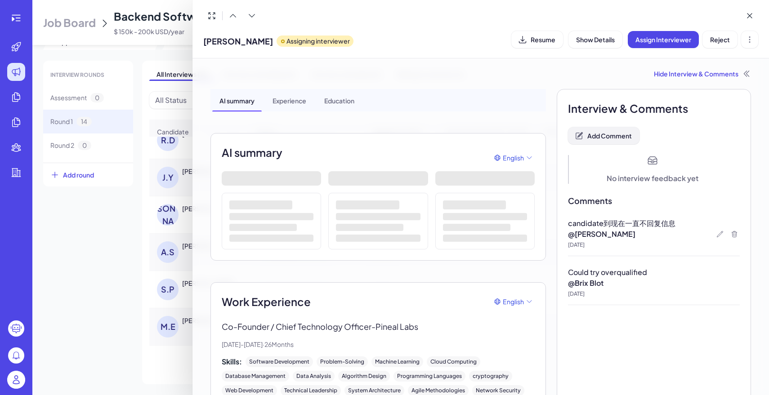
click at [626, 139] on span "Add Comment" at bounding box center [609, 136] width 44 height 8
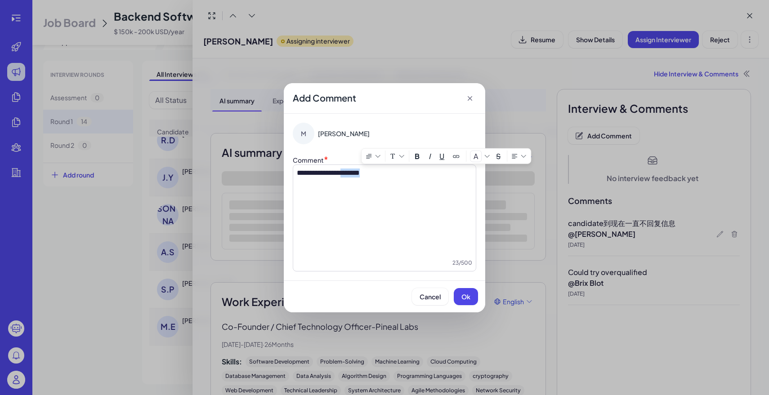
drag, startPoint x: 398, startPoint y: 172, endPoint x: 361, endPoint y: 173, distance: 37.3
click at [361, 173] on p "**********" at bounding box center [384, 173] width 175 height 9
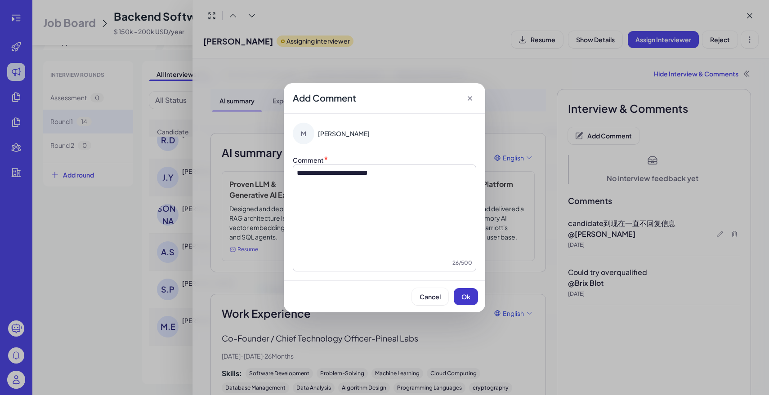
click at [466, 296] on span "Ok" at bounding box center [465, 297] width 9 height 8
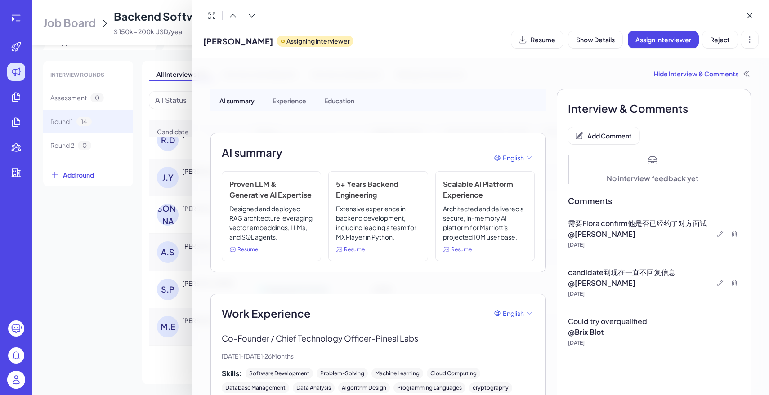
click at [144, 270] on div at bounding box center [384, 197] width 769 height 395
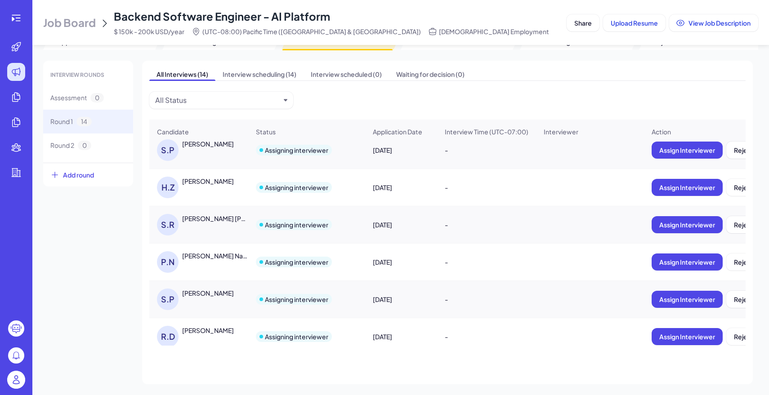
scroll to position [313, 0]
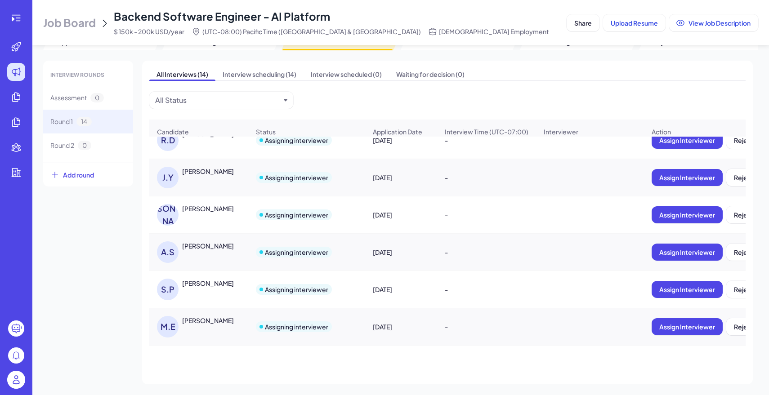
click at [192, 322] on div "[PERSON_NAME]" at bounding box center [208, 320] width 52 height 9
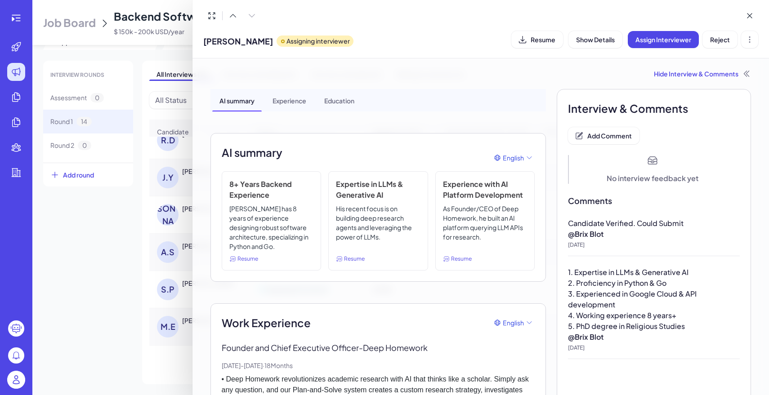
click at [192, 322] on div "[PERSON_NAME] Assigning interviewer Resume Show Details Assign Interviewer Reje…" at bounding box center [384, 197] width 769 height 395
click at [619, 135] on span "Add Comment" at bounding box center [609, 136] width 44 height 8
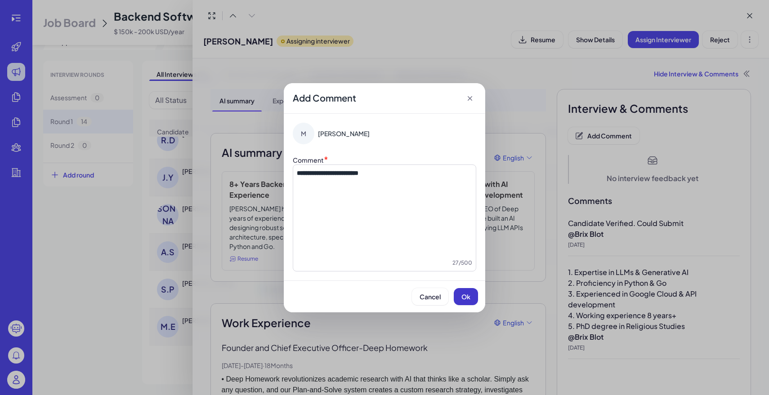
click at [470, 294] on span "Ok" at bounding box center [465, 297] width 9 height 8
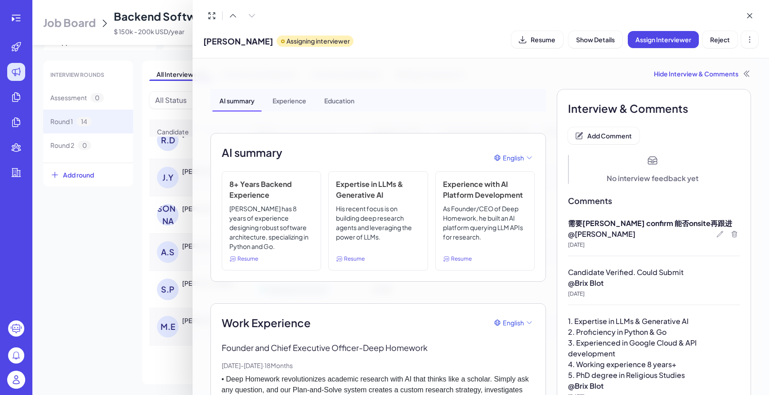
click at [121, 280] on div at bounding box center [384, 197] width 769 height 395
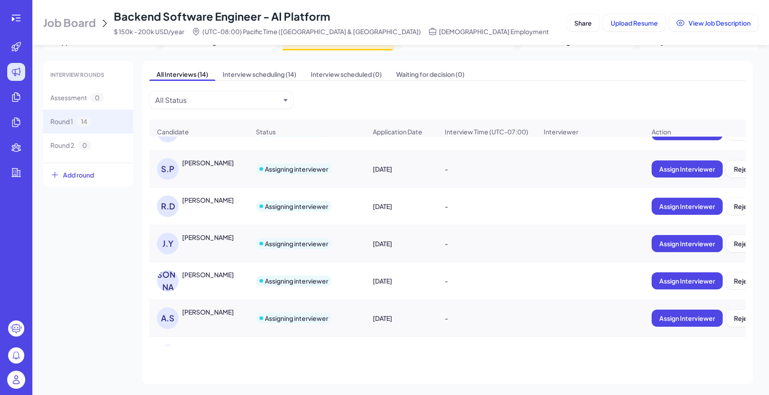
scroll to position [245, 0]
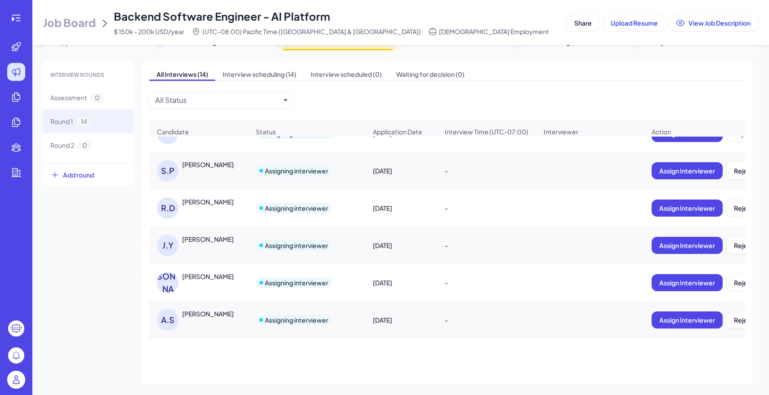
click at [210, 289] on div "[PERSON_NAME] [PERSON_NAME]" at bounding box center [203, 283] width 93 height 22
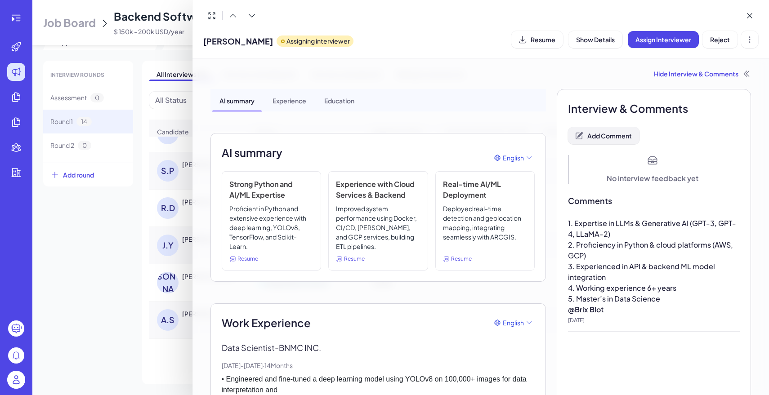
click at [620, 137] on span "Add Comment" at bounding box center [609, 136] width 44 height 8
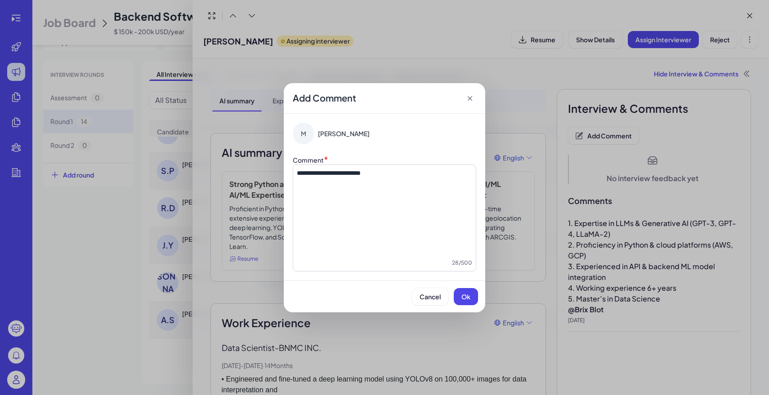
click at [463, 284] on div "Cancel Ok" at bounding box center [384, 296] width 201 height 32
click at [463, 294] on span "Ok" at bounding box center [465, 297] width 9 height 8
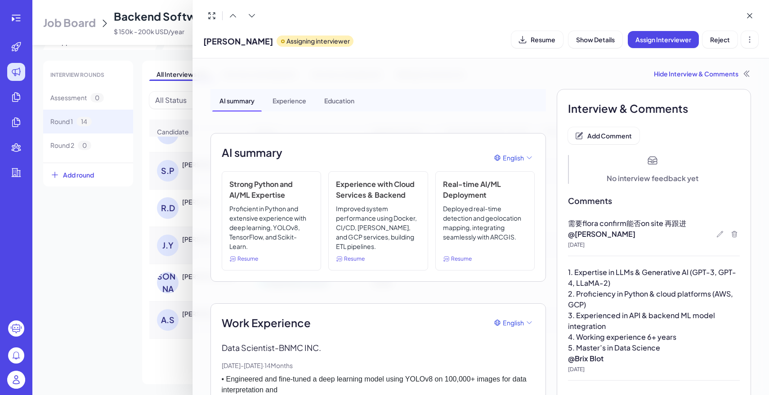
click at [142, 234] on div at bounding box center [384, 197] width 769 height 395
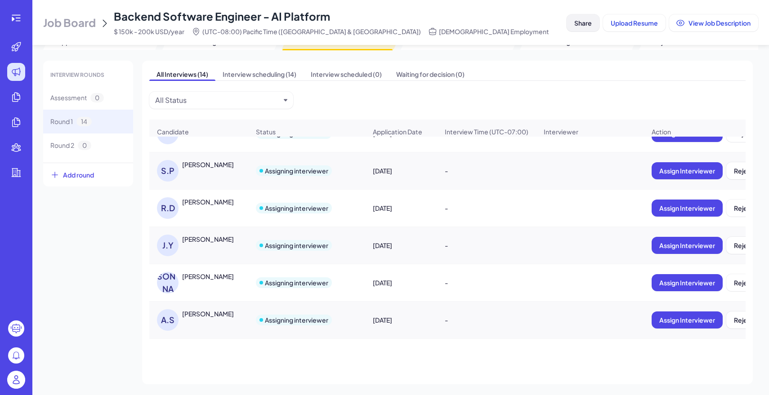
click at [572, 17] on button "Share" at bounding box center [582, 22] width 33 height 17
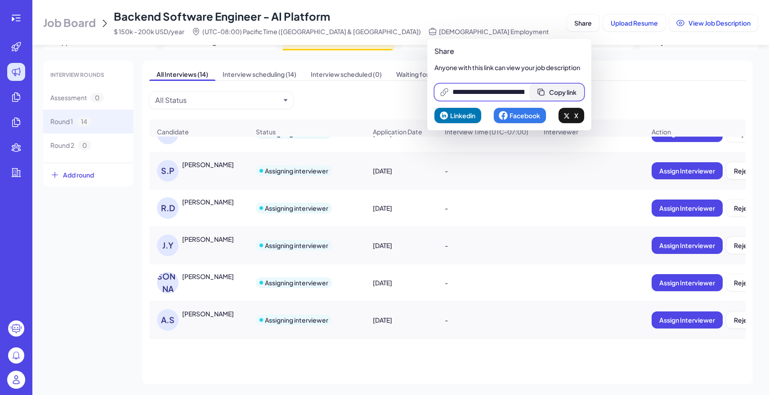
click at [563, 86] on button "Copy link" at bounding box center [556, 92] width 54 height 17
click at [406, 10] on div "Backend Software Engineer - AI Platform $ 150k - 200k USD/year (UTC-08:00) Paci…" at bounding box center [331, 22] width 435 height 27
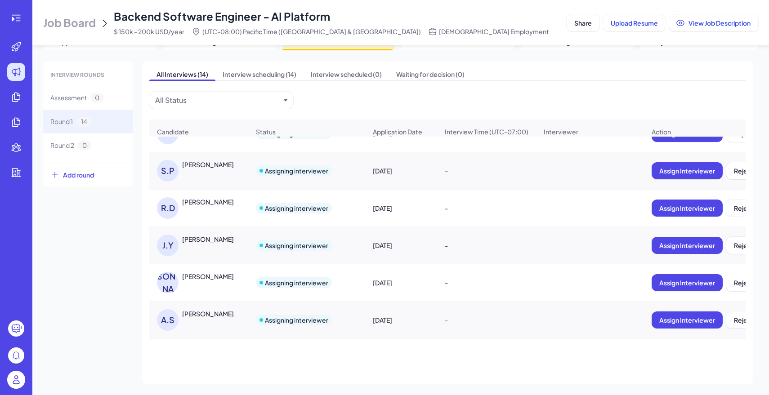
click at [535, 97] on div "All Interviews (14) Interview scheduling (14) Interview scheduled (0) Waiting f…" at bounding box center [447, 223] width 610 height 324
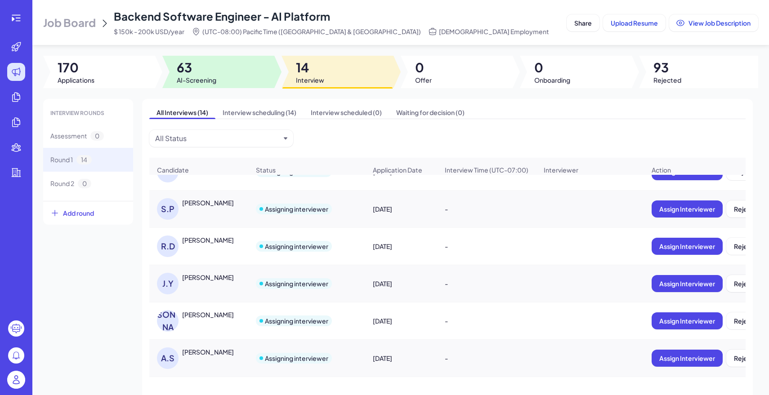
click at [224, 61] on div at bounding box center [218, 72] width 112 height 32
